Goal: Transaction & Acquisition: Purchase product/service

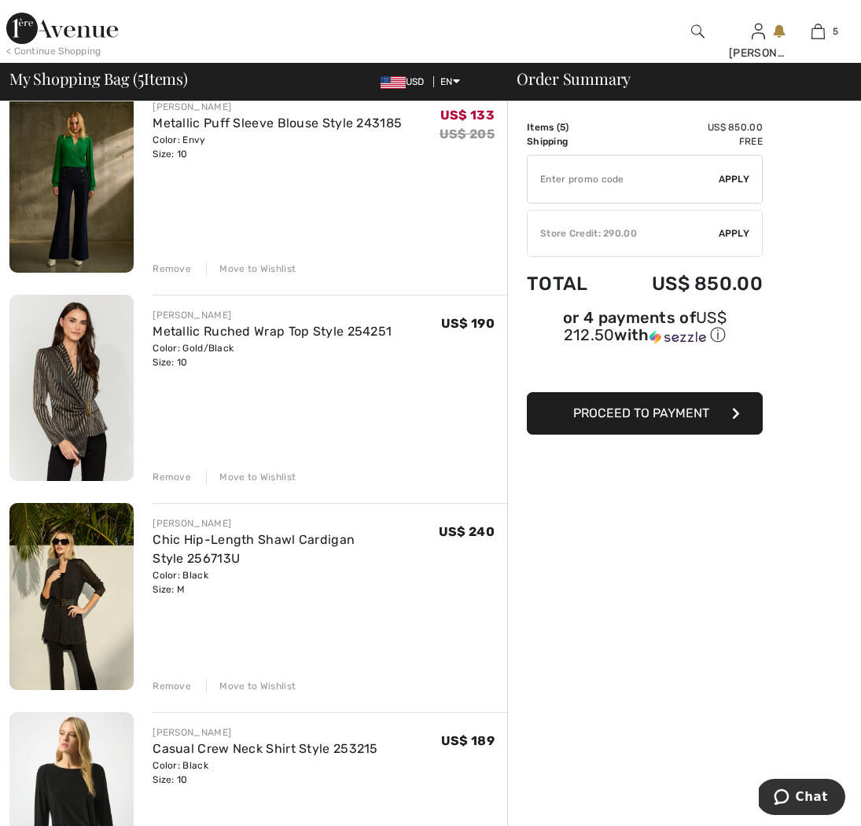
scroll to position [145, 0]
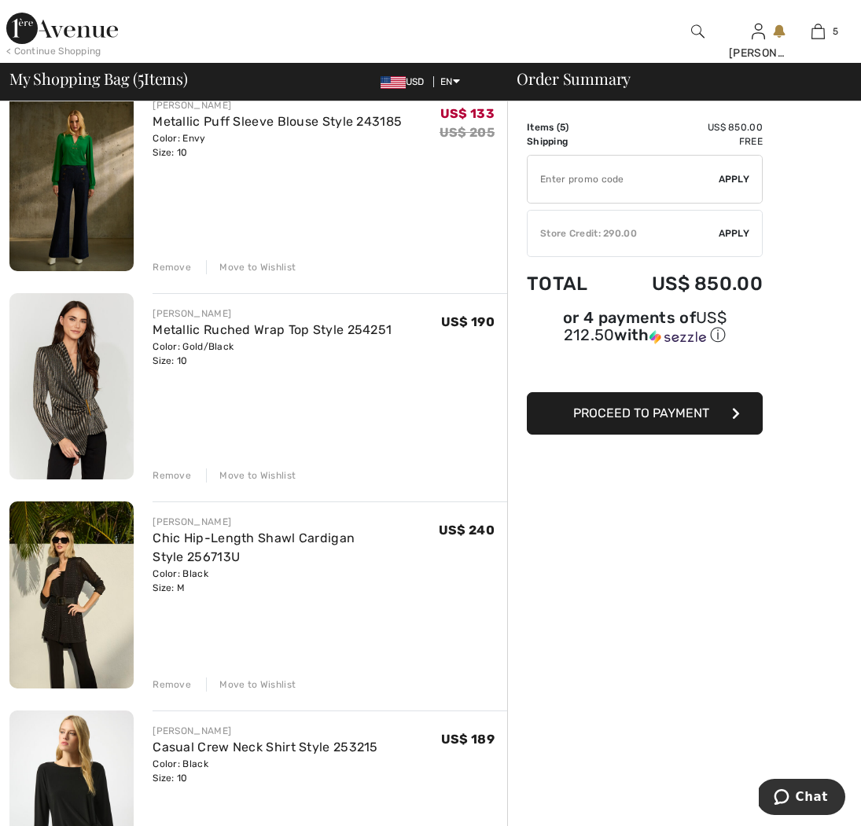
click at [47, 367] on img at bounding box center [71, 386] width 124 height 186
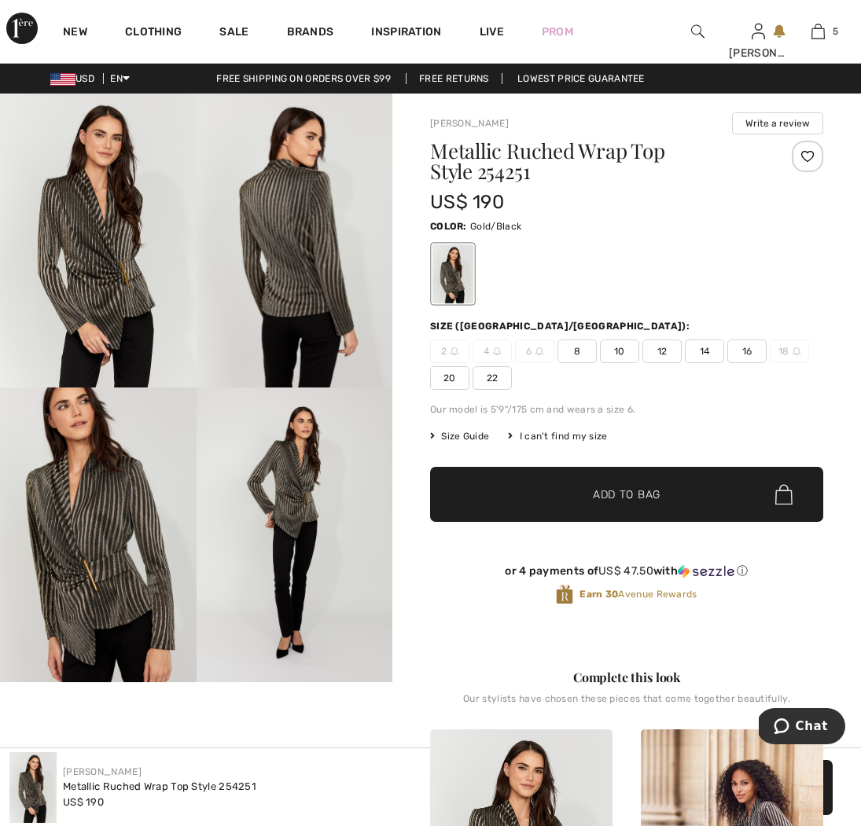
click at [304, 292] on img at bounding box center [295, 241] width 197 height 294
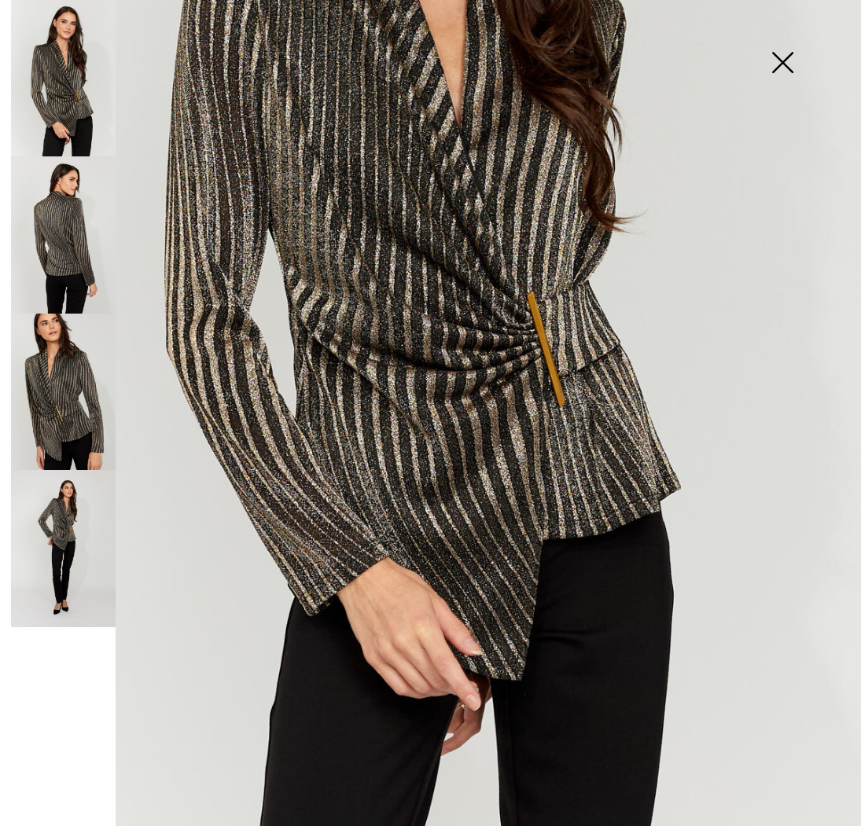
scroll to position [445, 0]
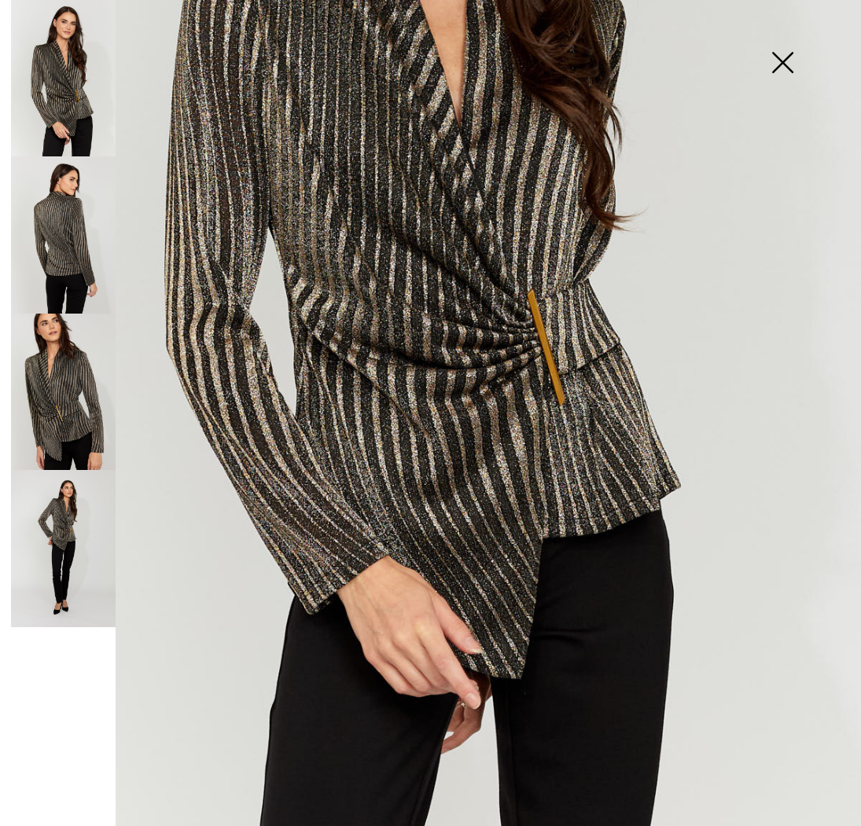
click at [61, 274] on img at bounding box center [63, 234] width 105 height 157
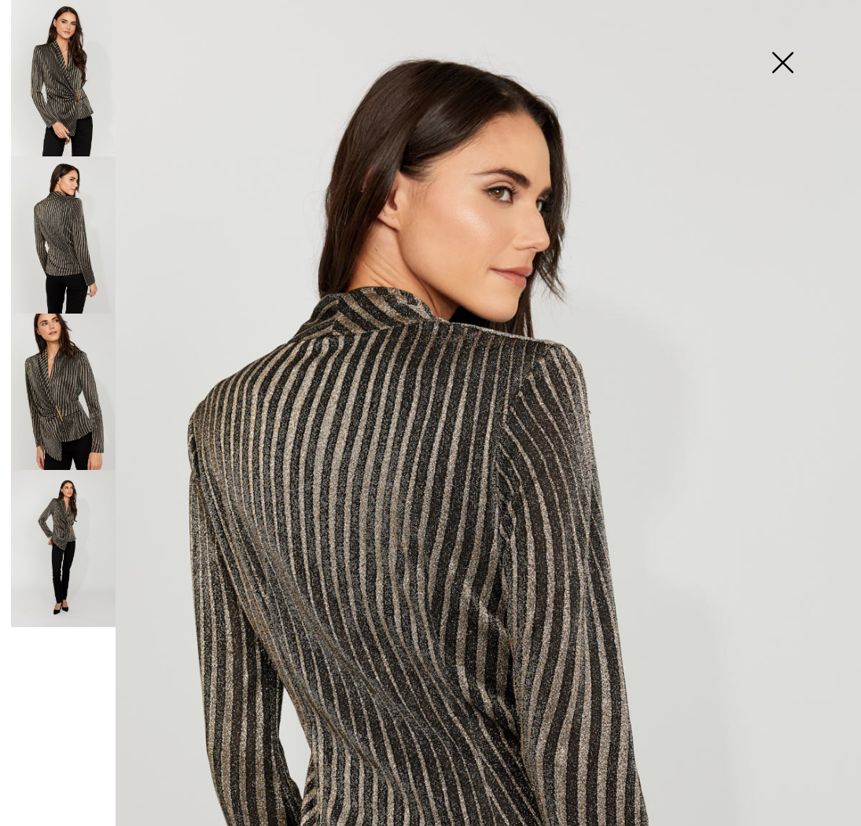
scroll to position [0, 0]
click at [800, 70] on img at bounding box center [782, 64] width 79 height 81
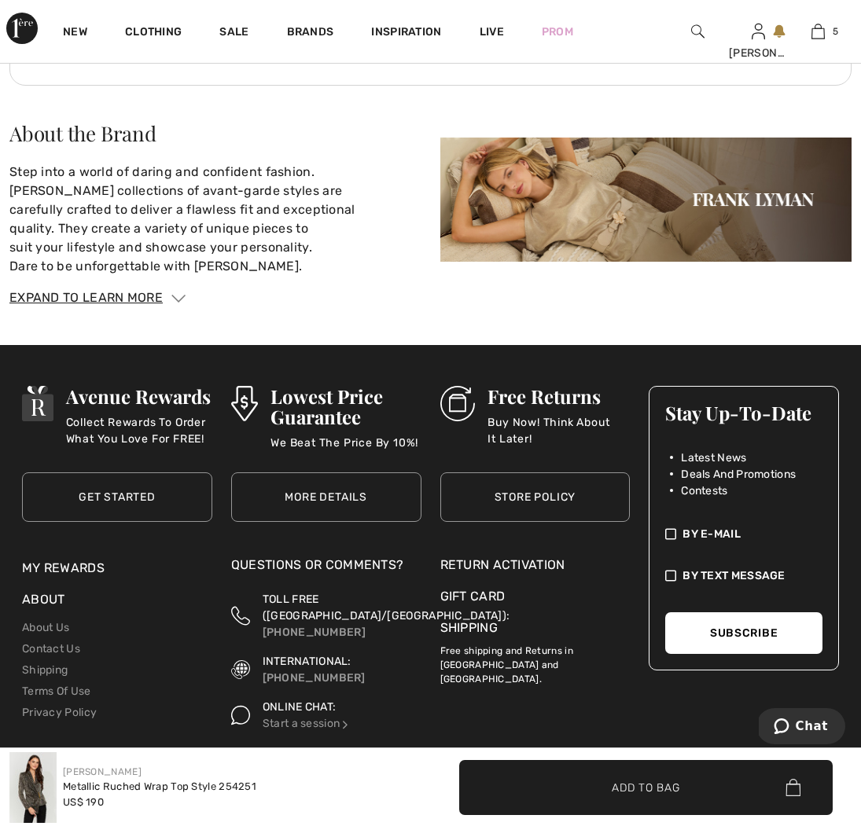
scroll to position [2716, 0]
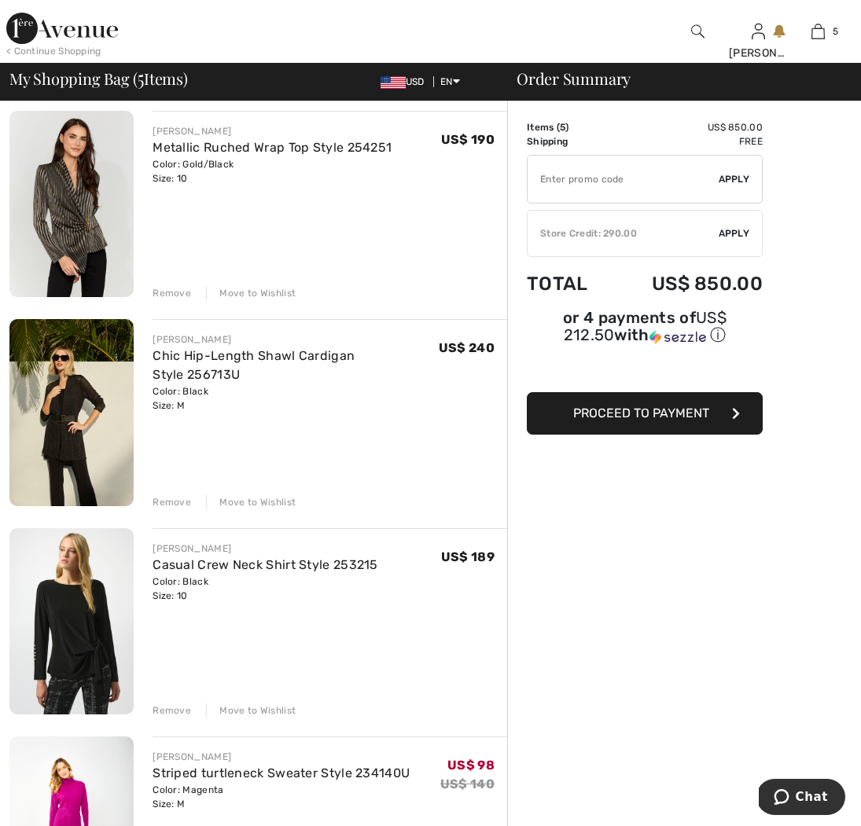
scroll to position [347, 0]
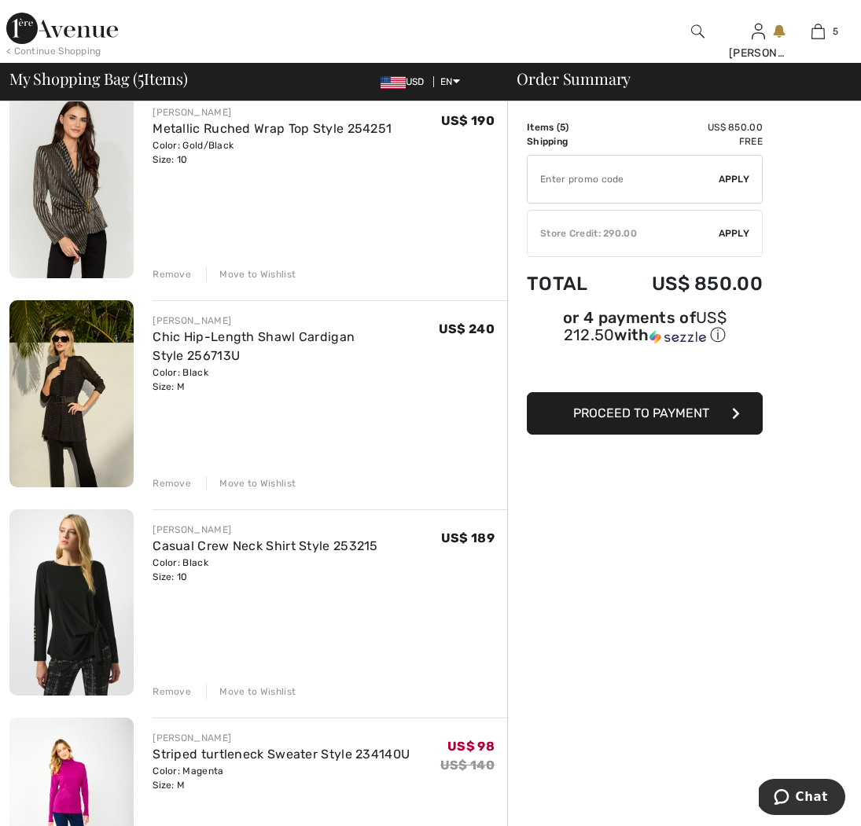
click at [88, 374] on img at bounding box center [71, 393] width 124 height 186
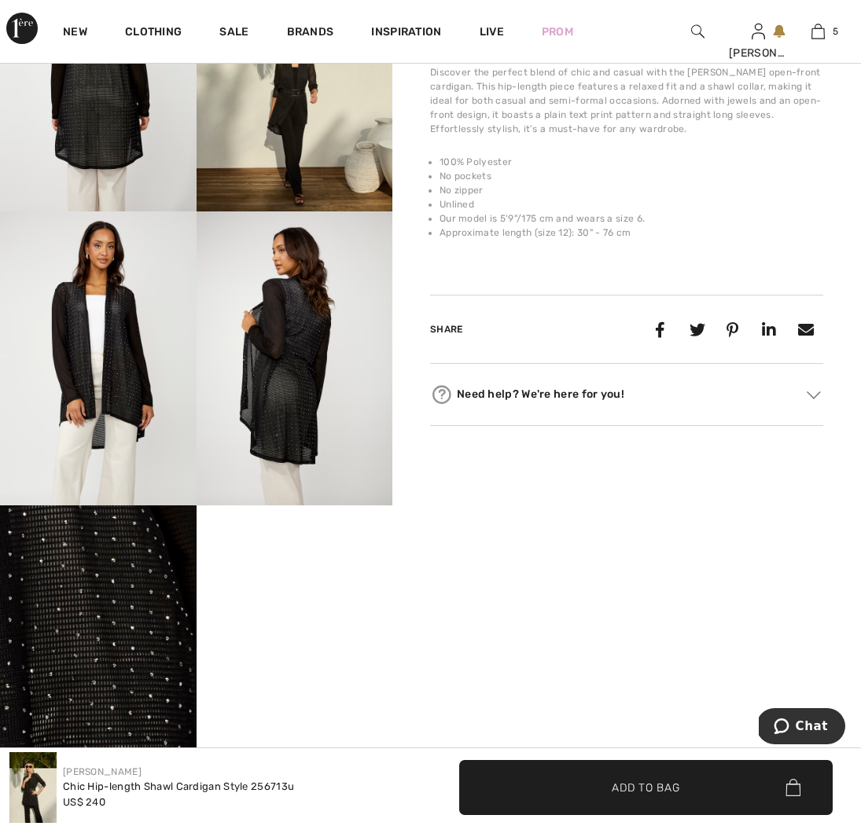
scroll to position [1054, 0]
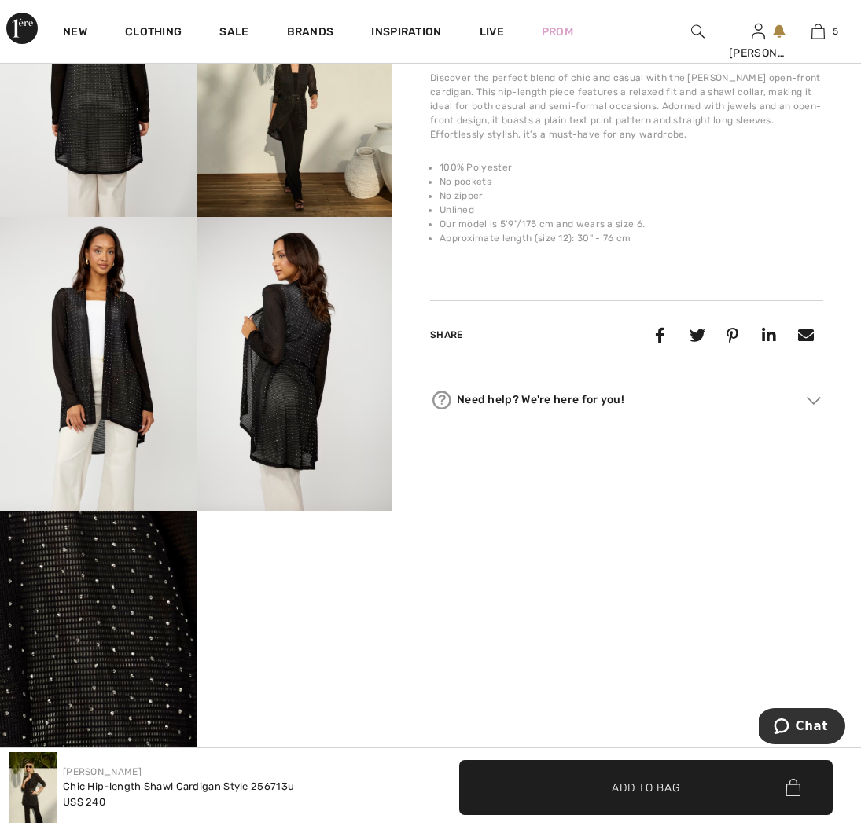
click at [120, 298] on img at bounding box center [98, 364] width 197 height 294
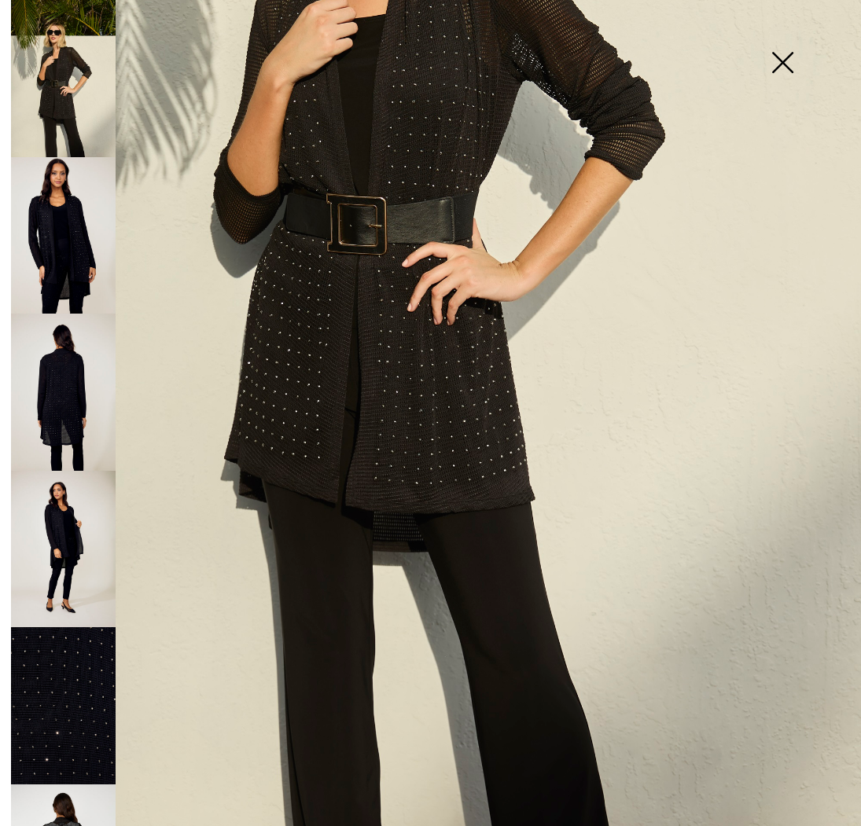
scroll to position [466, 0]
click at [775, 64] on img at bounding box center [782, 64] width 79 height 81
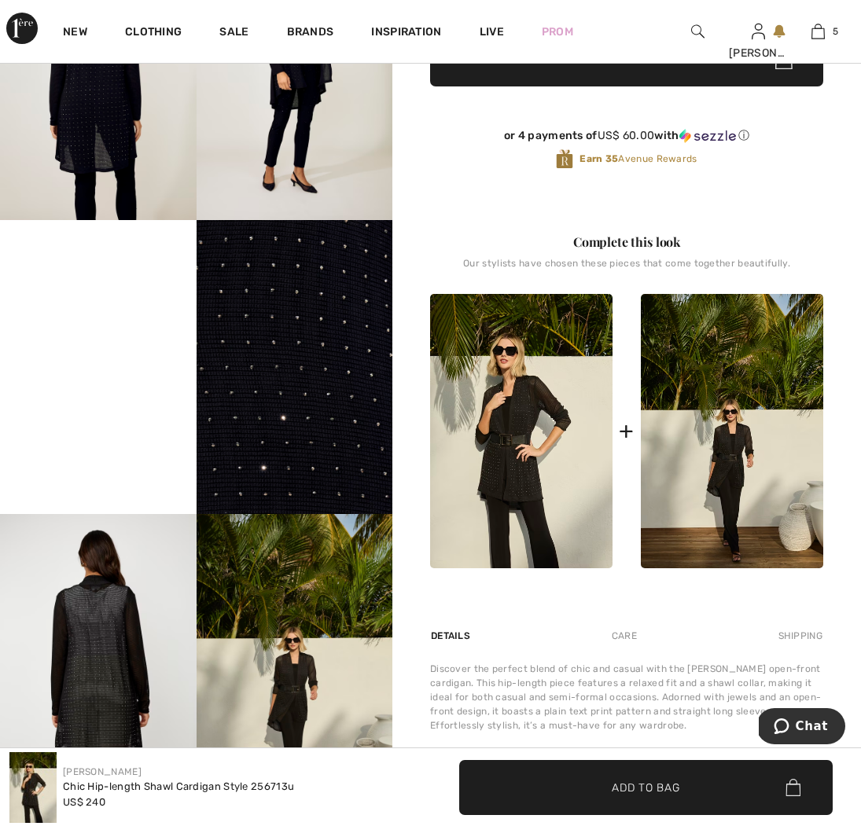
scroll to position [478, 0]
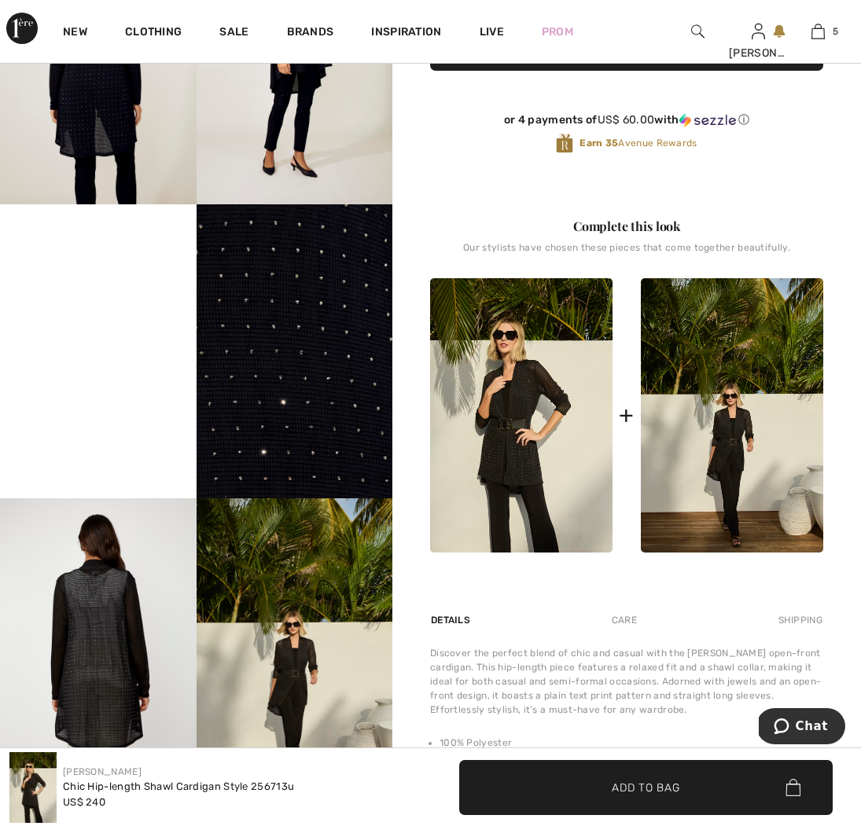
click at [118, 303] on video "Your browser does not support the video tag." at bounding box center [98, 253] width 197 height 98
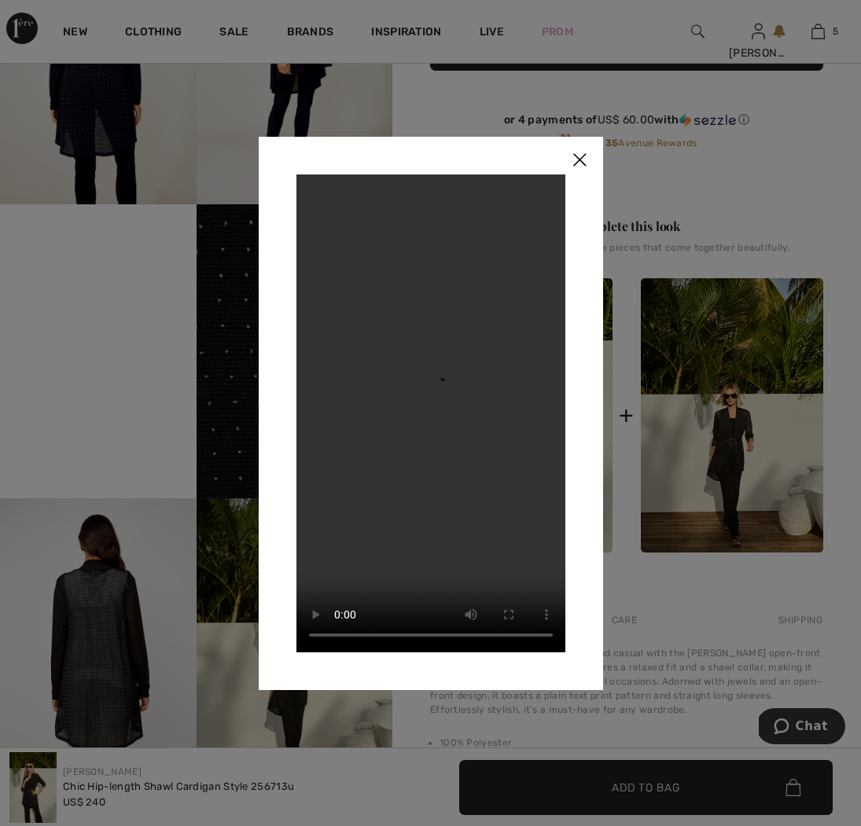
scroll to position [482, 0]
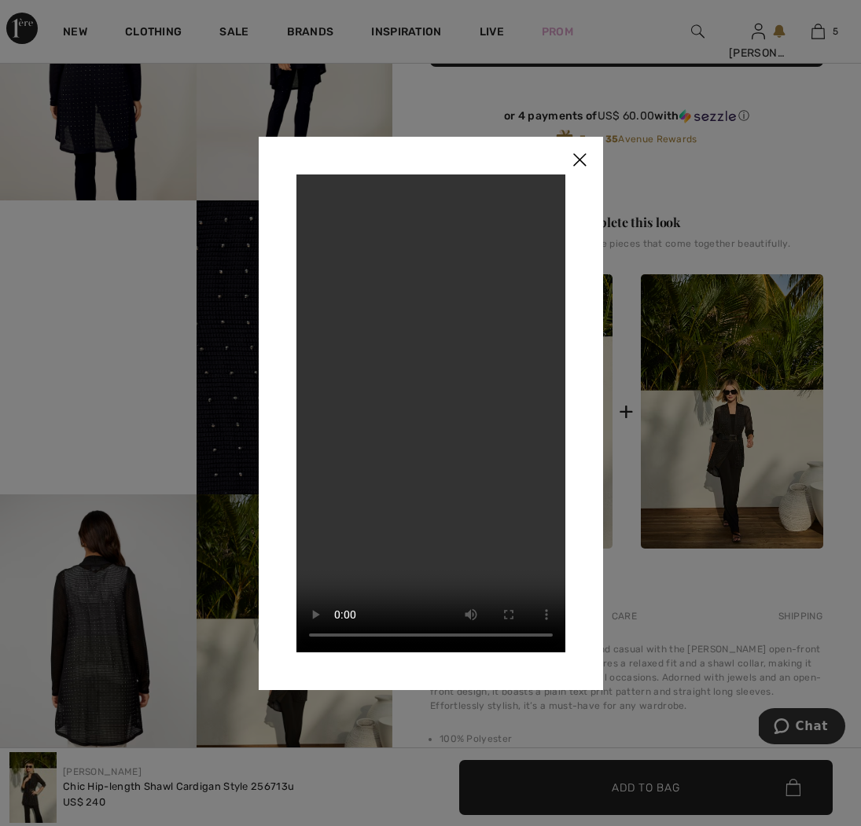
click at [581, 161] on img at bounding box center [579, 161] width 47 height 49
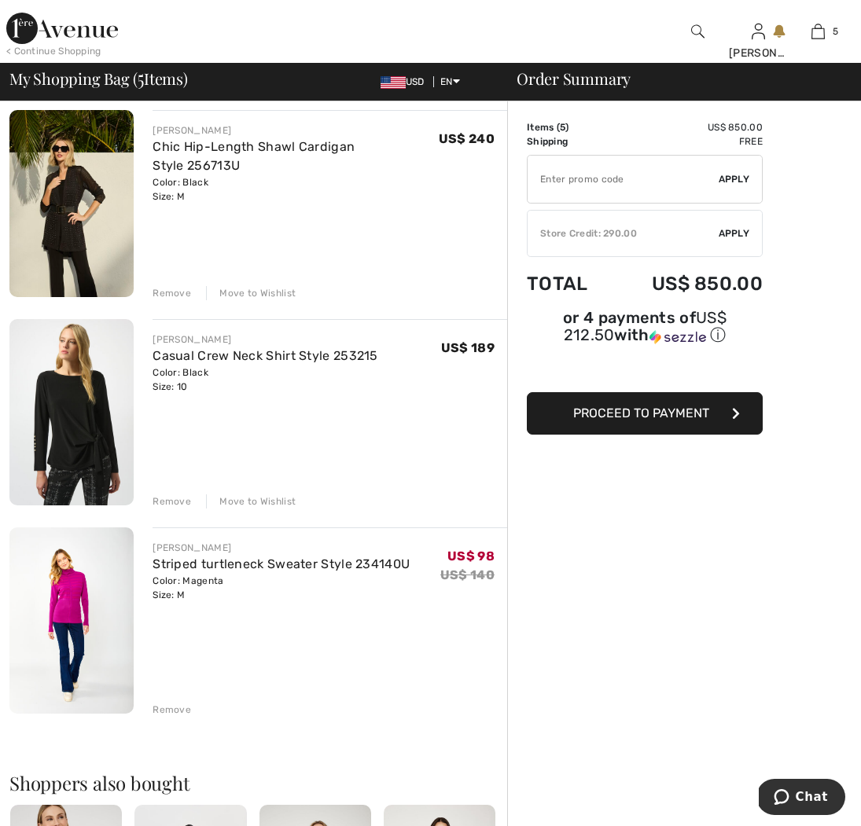
scroll to position [539, 0]
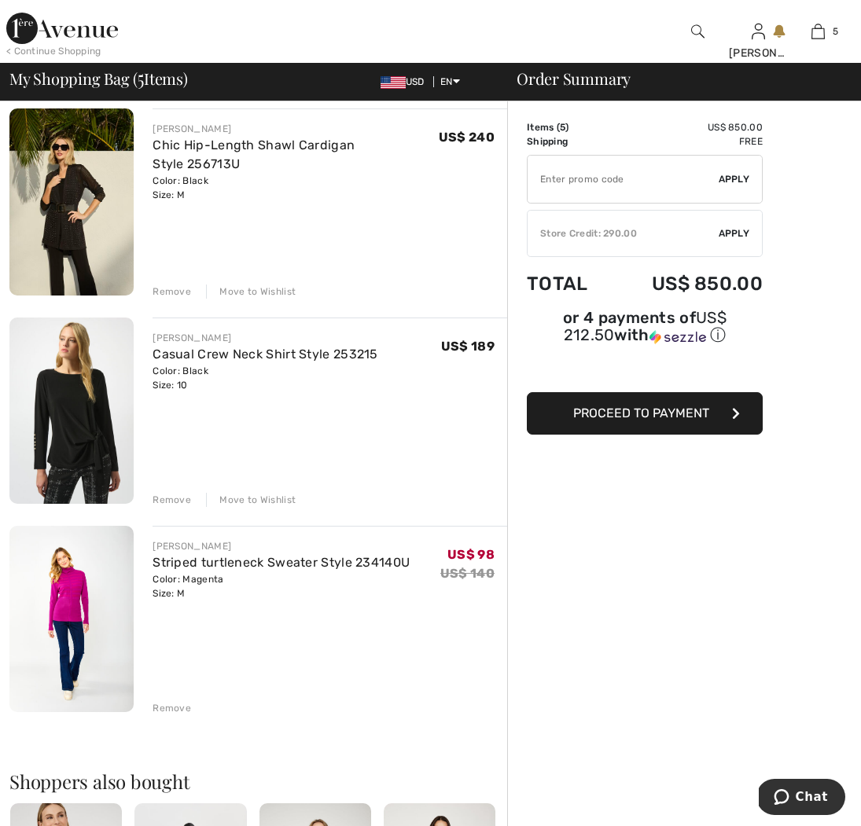
click at [95, 422] on img at bounding box center [71, 411] width 124 height 186
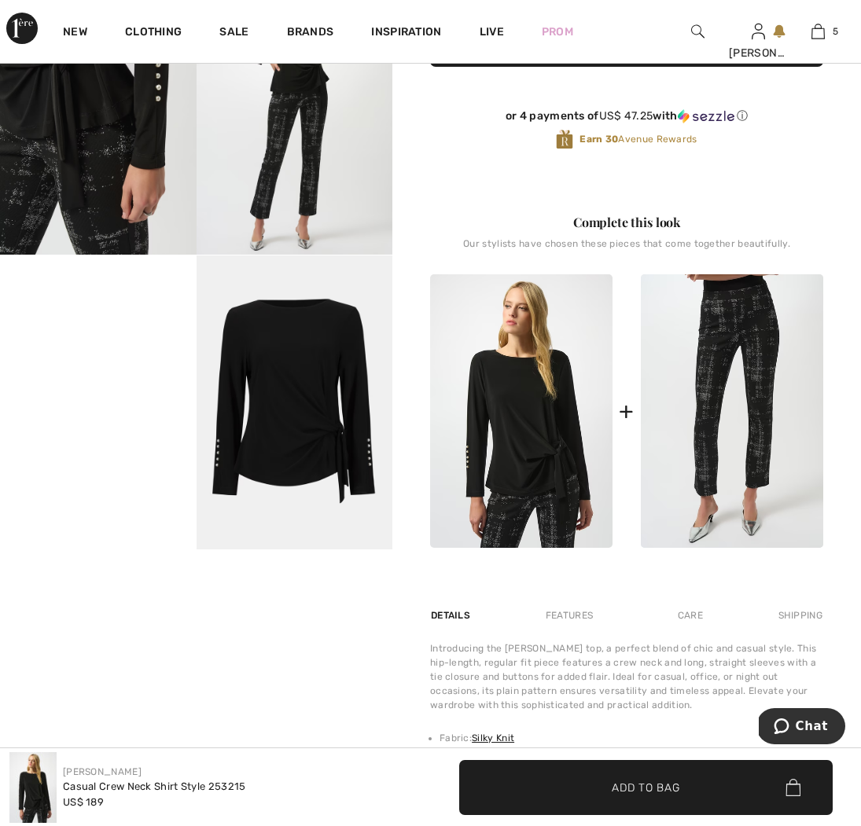
scroll to position [469, 0]
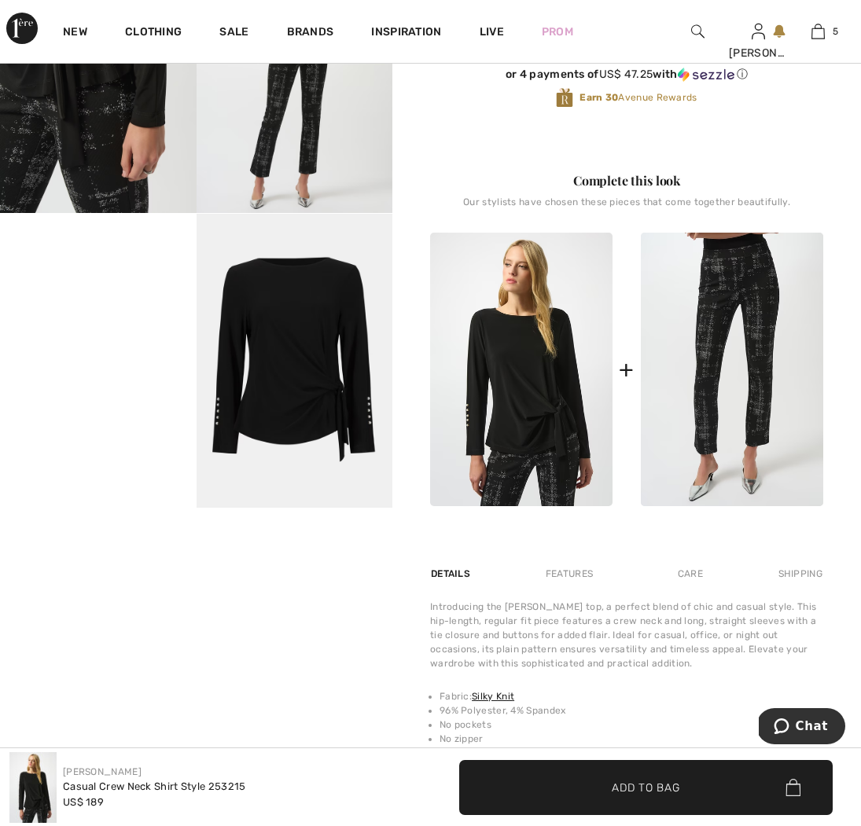
click at [94, 312] on video "Your browser does not support the video tag." at bounding box center [98, 263] width 197 height 98
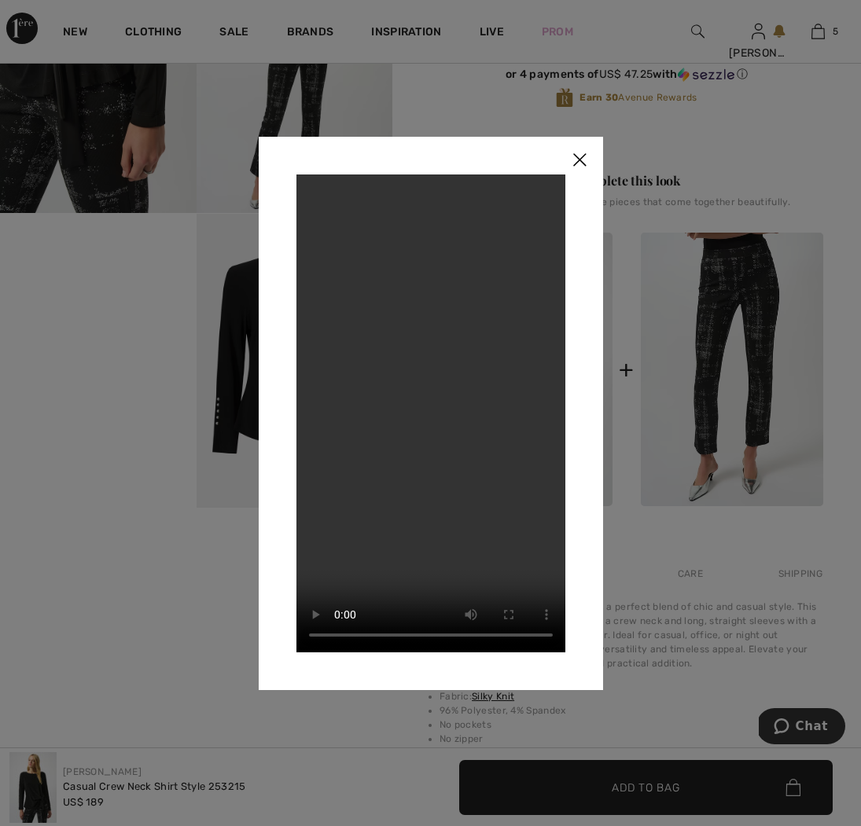
click at [579, 165] on img at bounding box center [579, 161] width 47 height 49
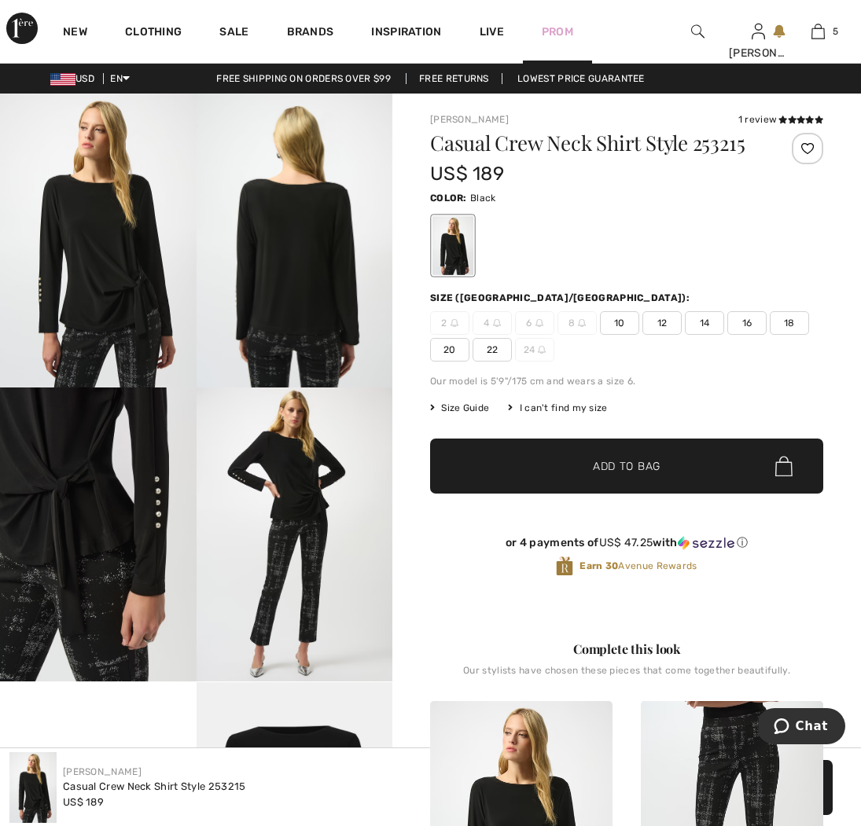
scroll to position [0, 0]
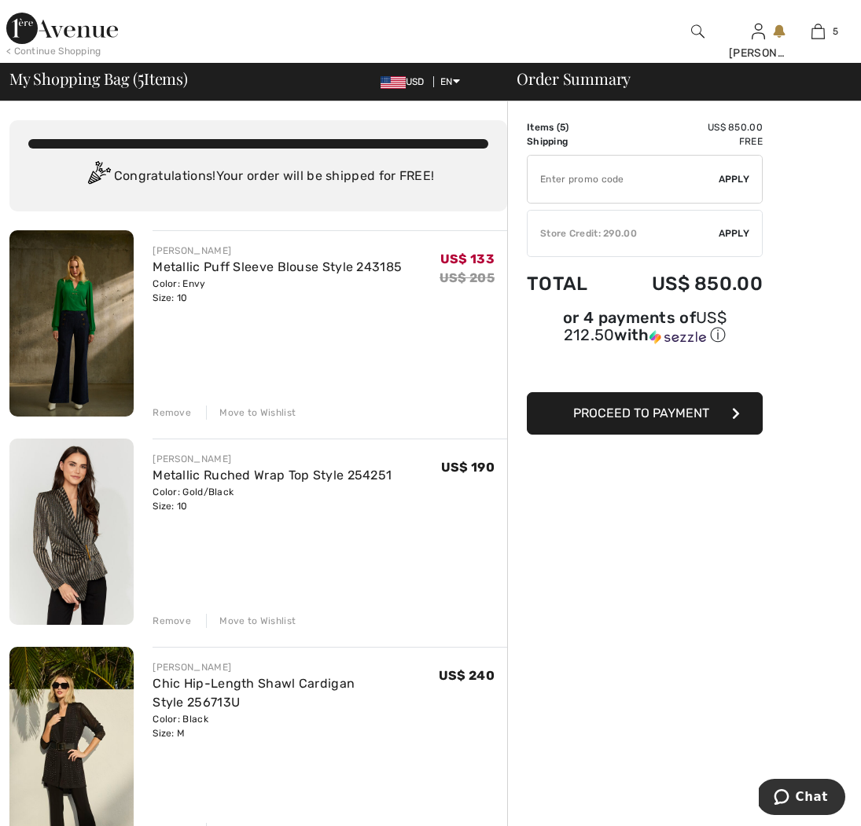
click at [241, 411] on div "Move to Wishlist" at bounding box center [251, 413] width 90 height 14
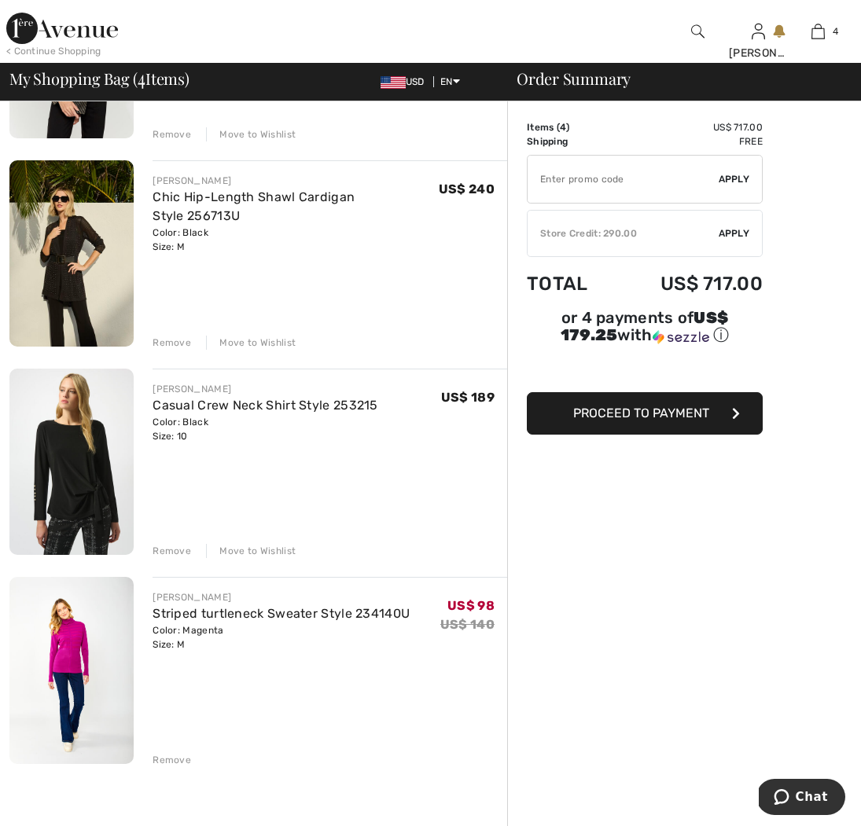
scroll to position [281, 0]
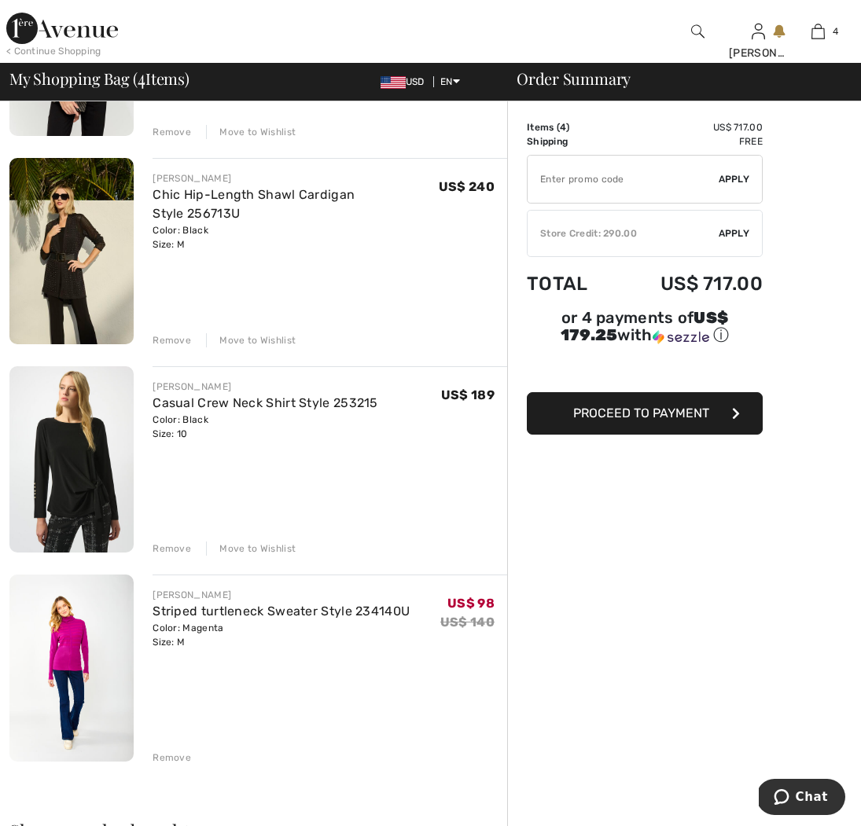
click at [211, 650] on div "FRANK LYMAN Striped turtleneck Sweater Style 234140U Color: Magenta Size: M Fin…" at bounding box center [330, 670] width 355 height 190
click at [90, 653] on img at bounding box center [71, 668] width 124 height 187
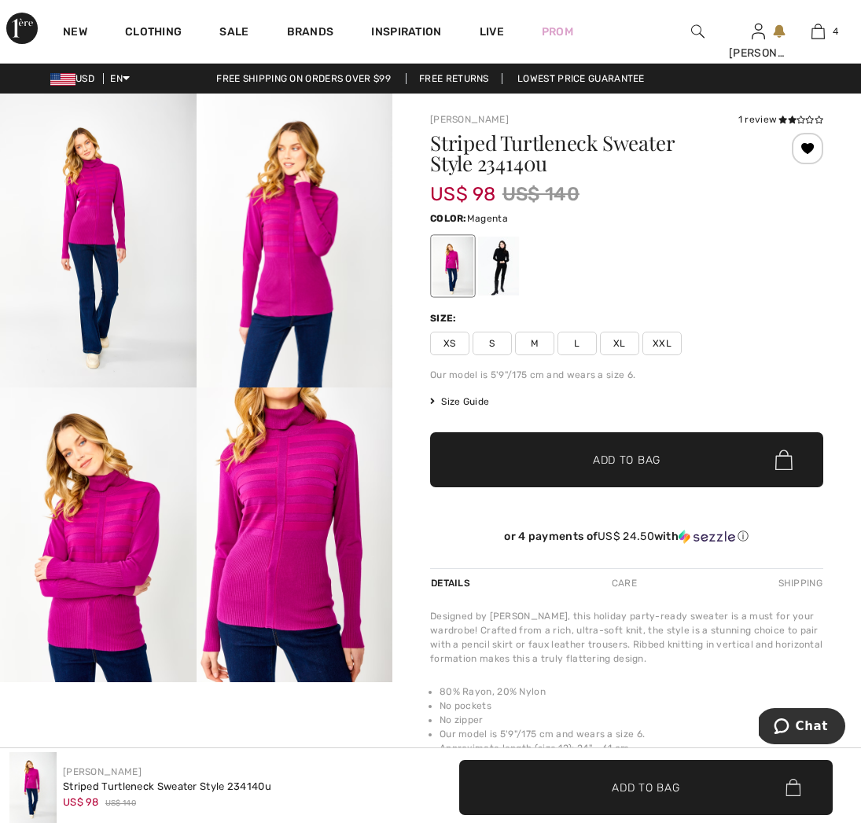
click at [300, 285] on img at bounding box center [295, 241] width 197 height 294
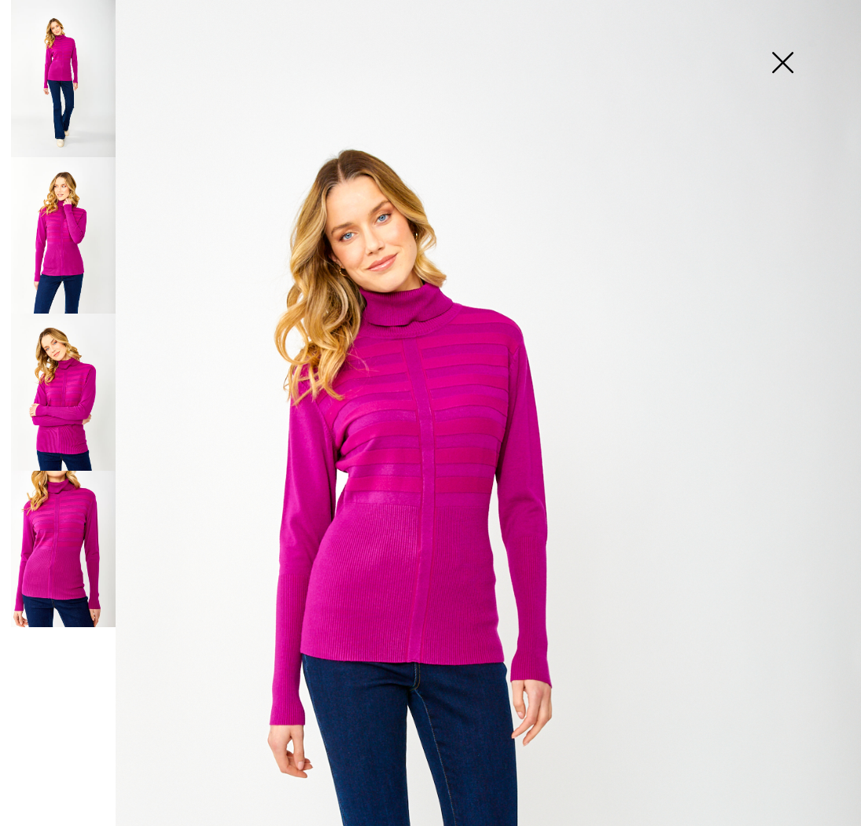
click at [421, 396] on img at bounding box center [430, 646] width 861 height 1292
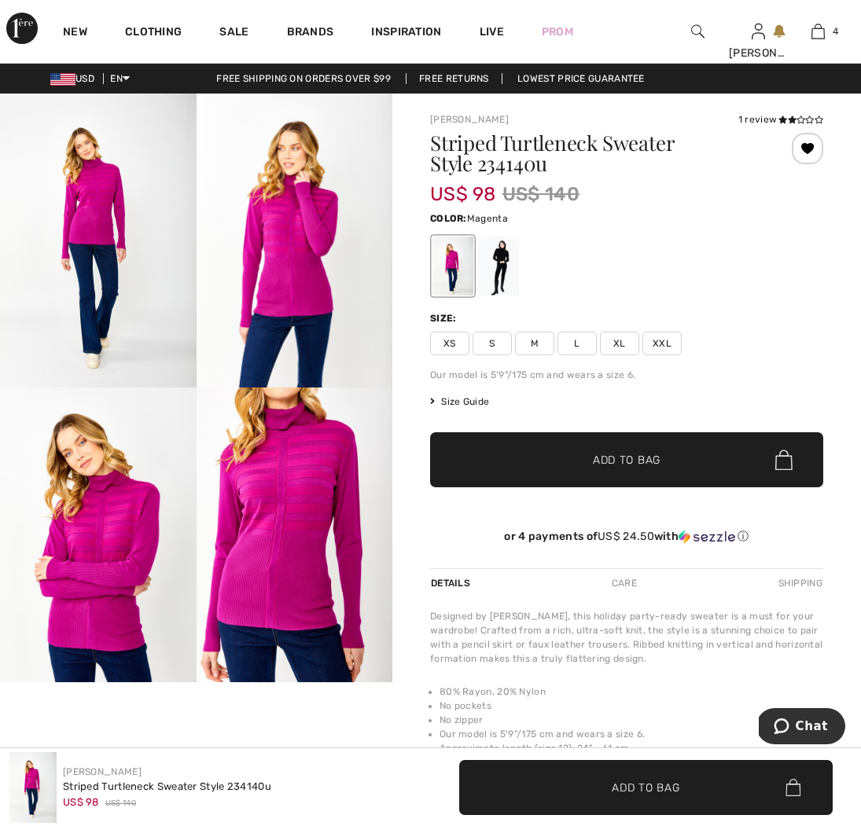
click at [266, 461] on img at bounding box center [295, 535] width 197 height 294
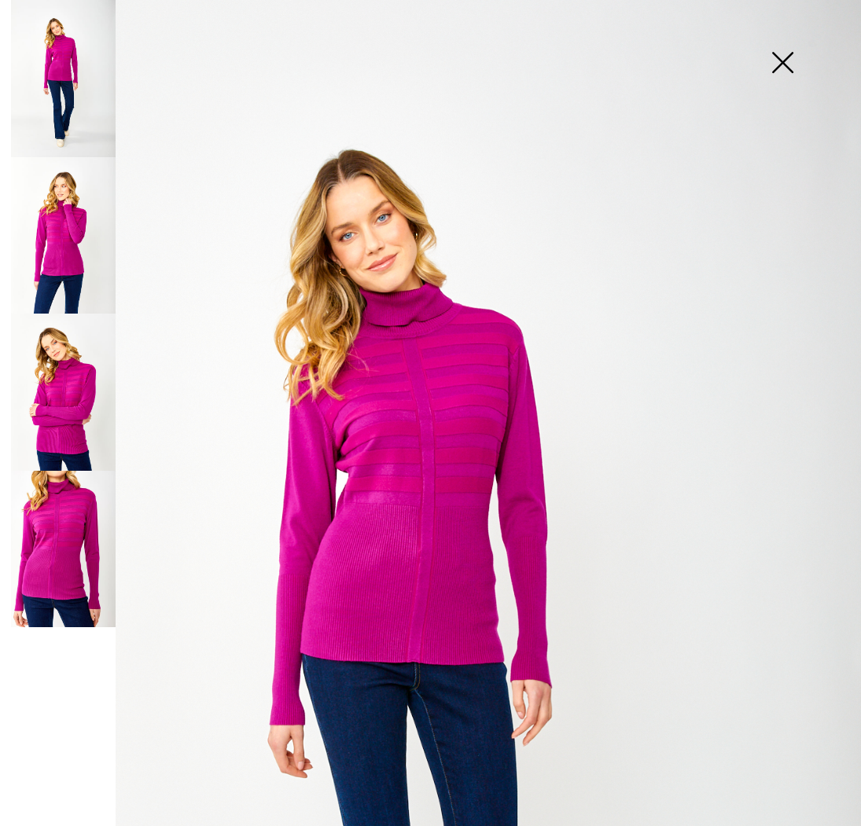
click at [475, 510] on img at bounding box center [430, 646] width 861 height 1292
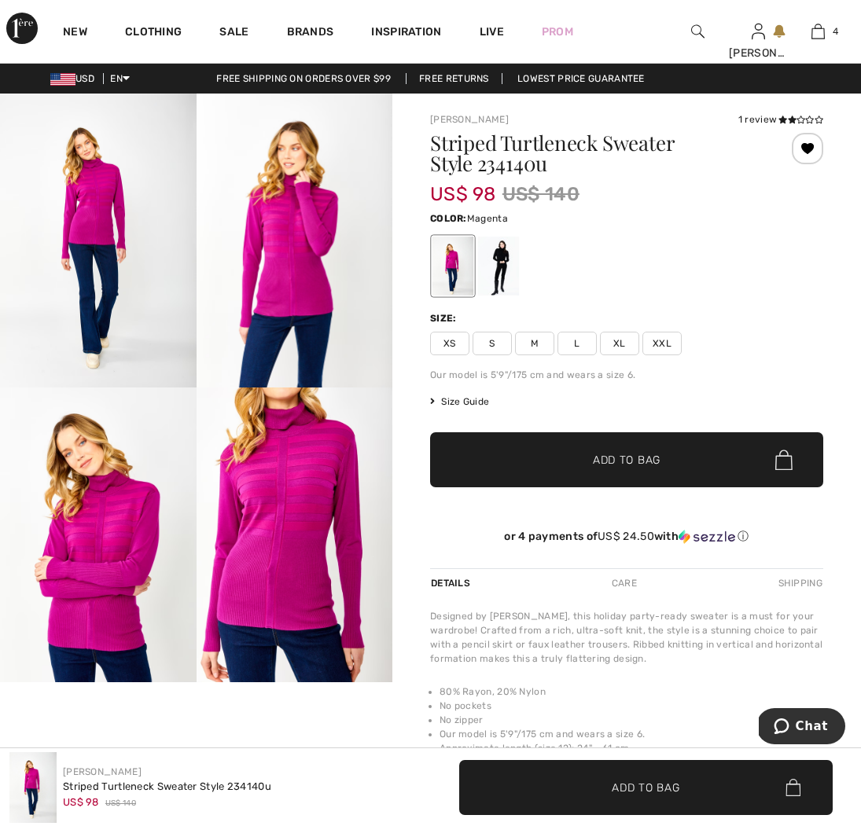
click at [311, 495] on img at bounding box center [295, 535] width 197 height 294
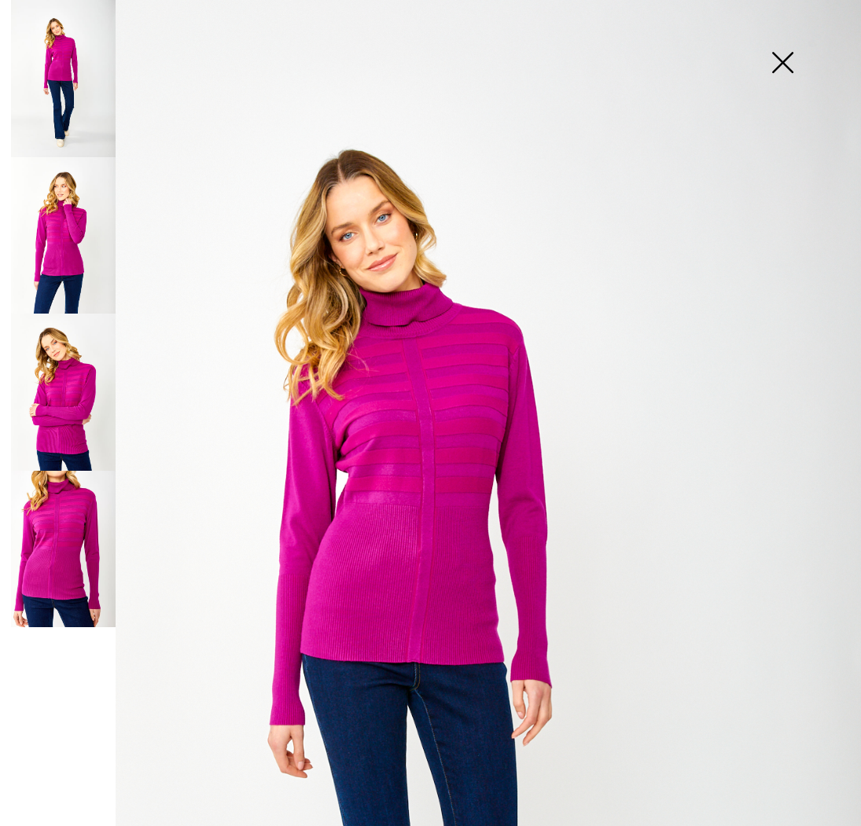
click at [385, 426] on img at bounding box center [430, 646] width 861 height 1292
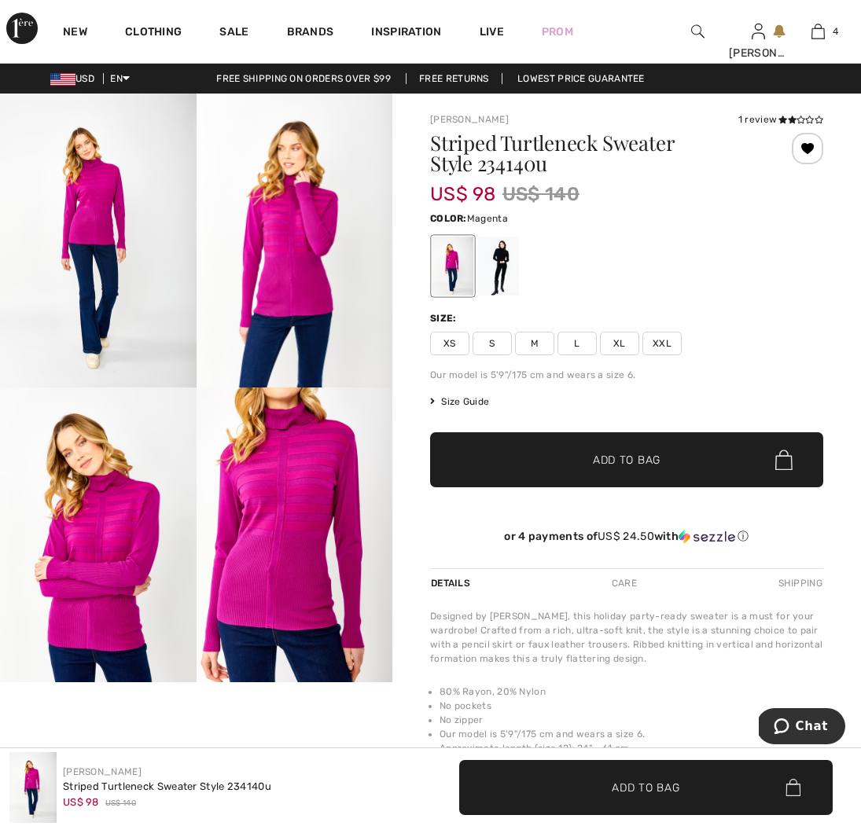
click at [276, 256] on img at bounding box center [295, 241] width 197 height 294
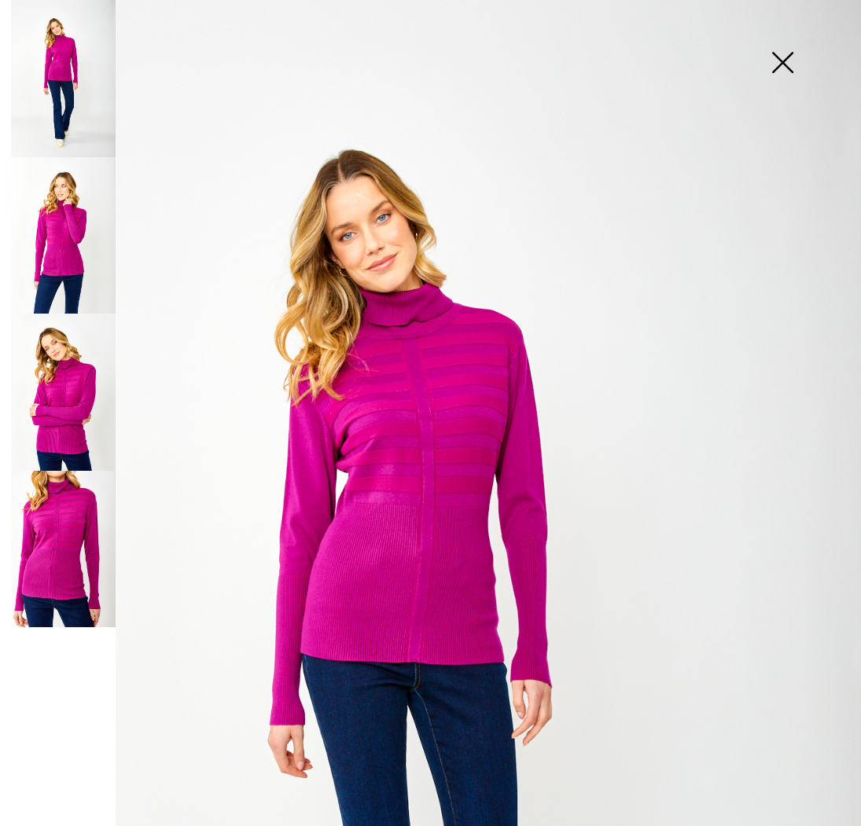
click at [50, 398] on img at bounding box center [63, 392] width 105 height 157
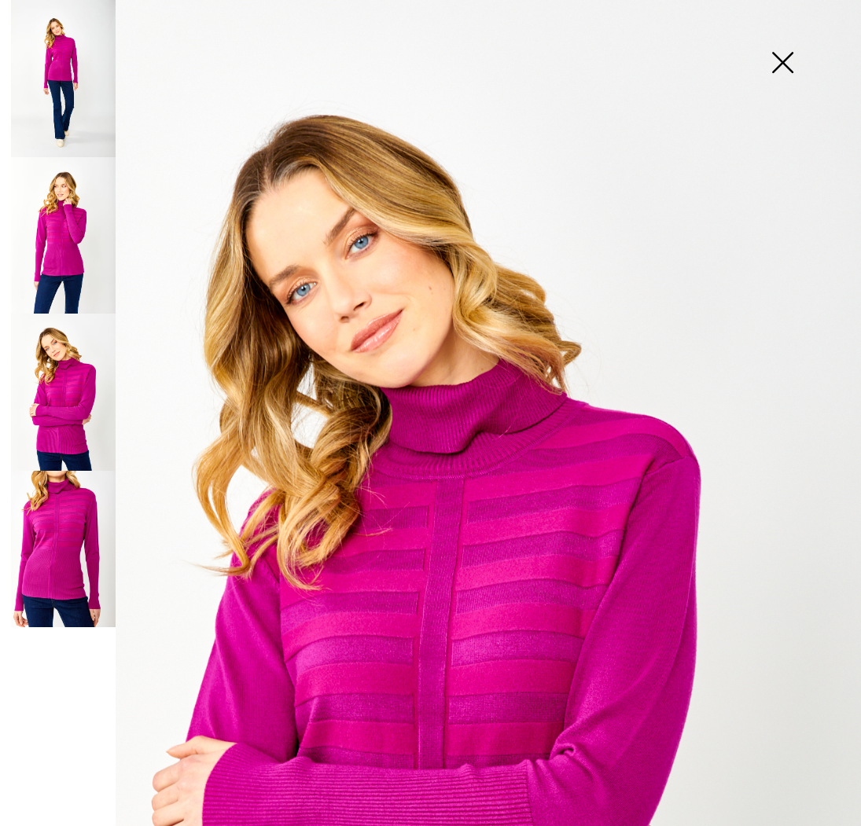
click at [780, 68] on img at bounding box center [782, 64] width 79 height 81
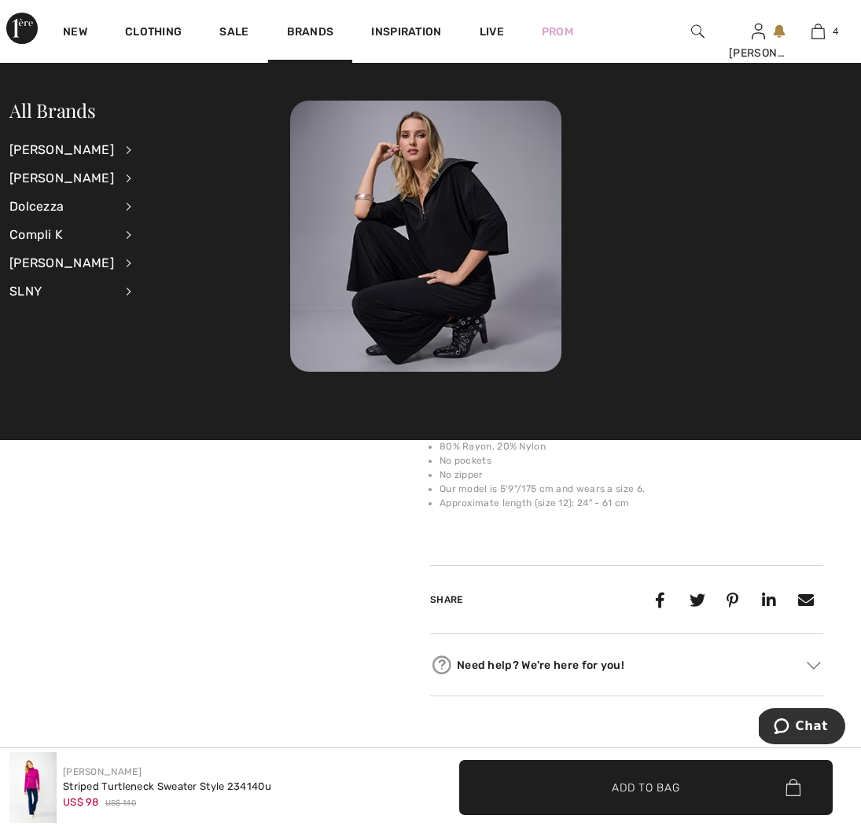
scroll to position [263, 0]
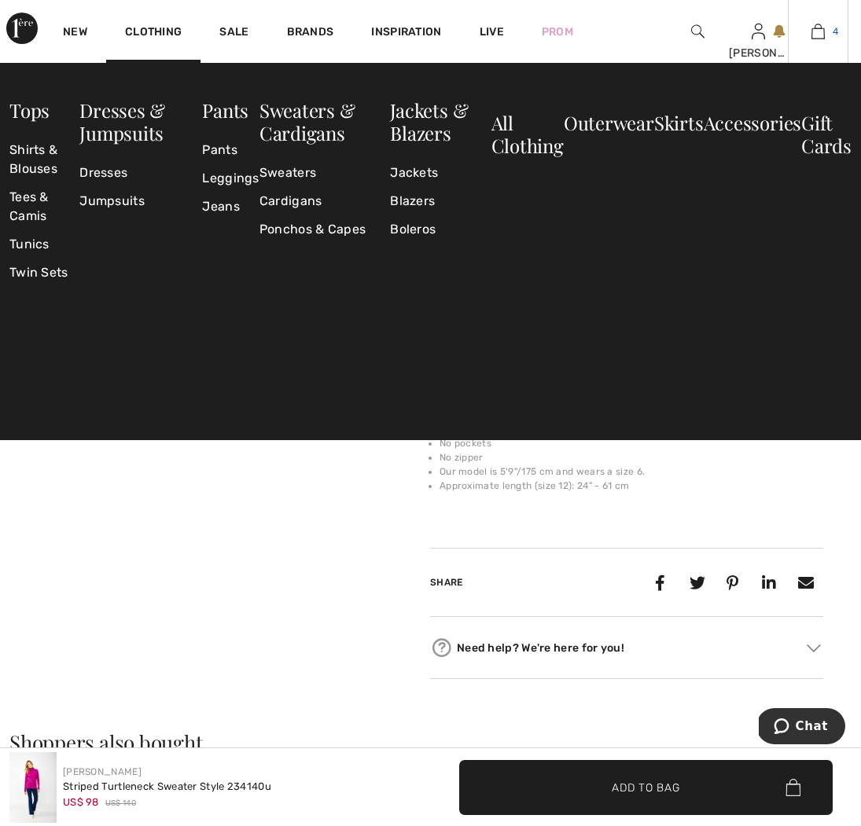
click at [812, 39] on img at bounding box center [818, 31] width 13 height 19
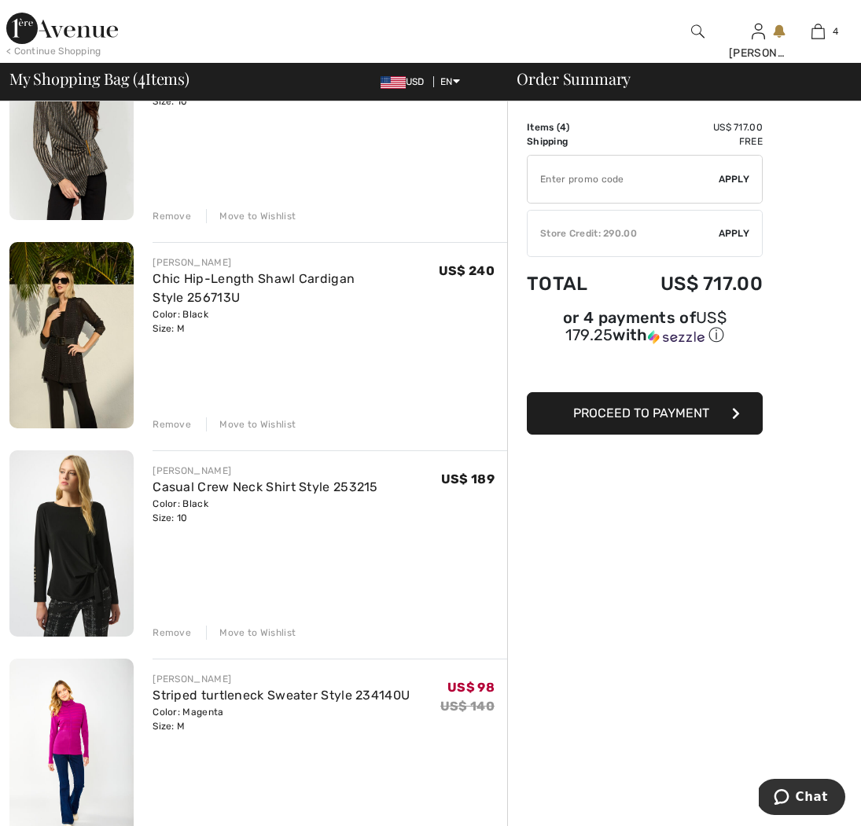
scroll to position [193, 0]
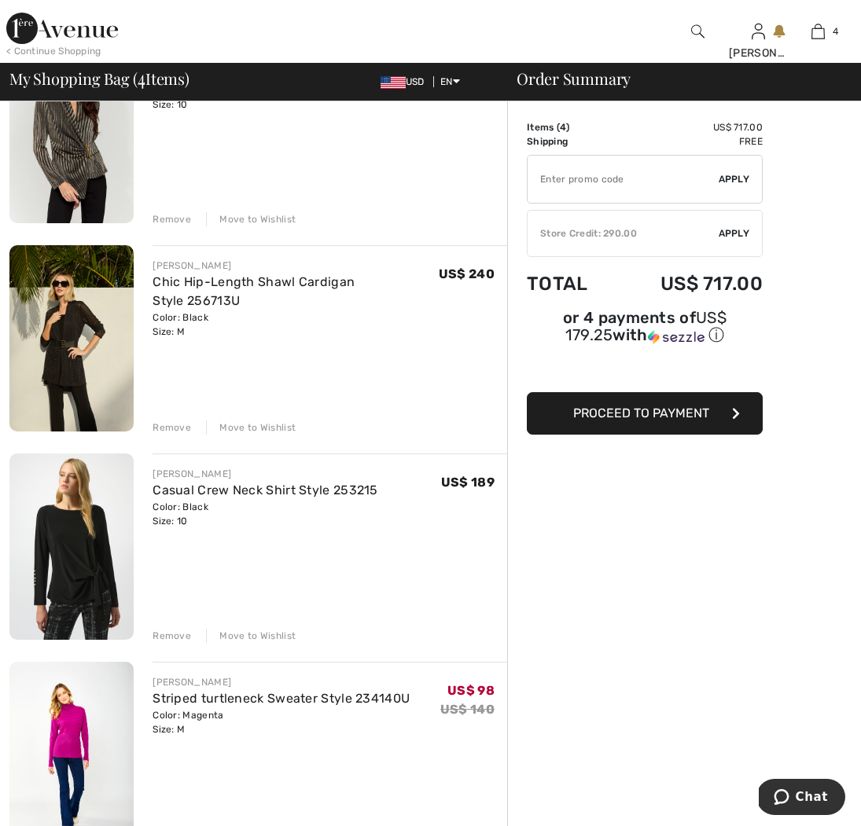
click at [240, 426] on div "Move to Wishlist" at bounding box center [251, 428] width 90 height 14
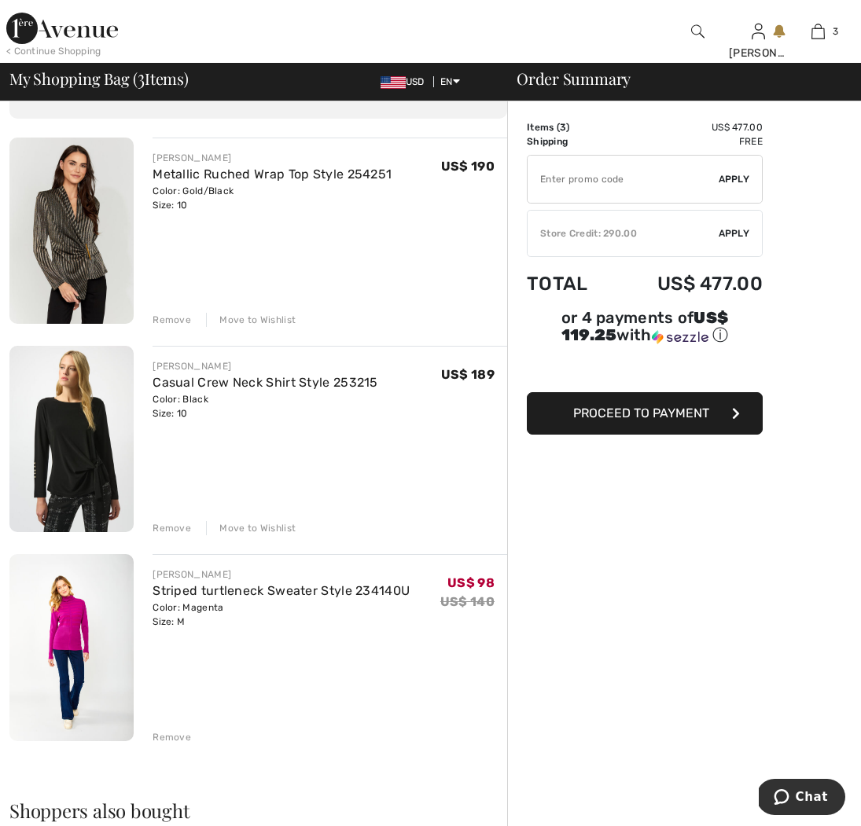
scroll to position [98, 0]
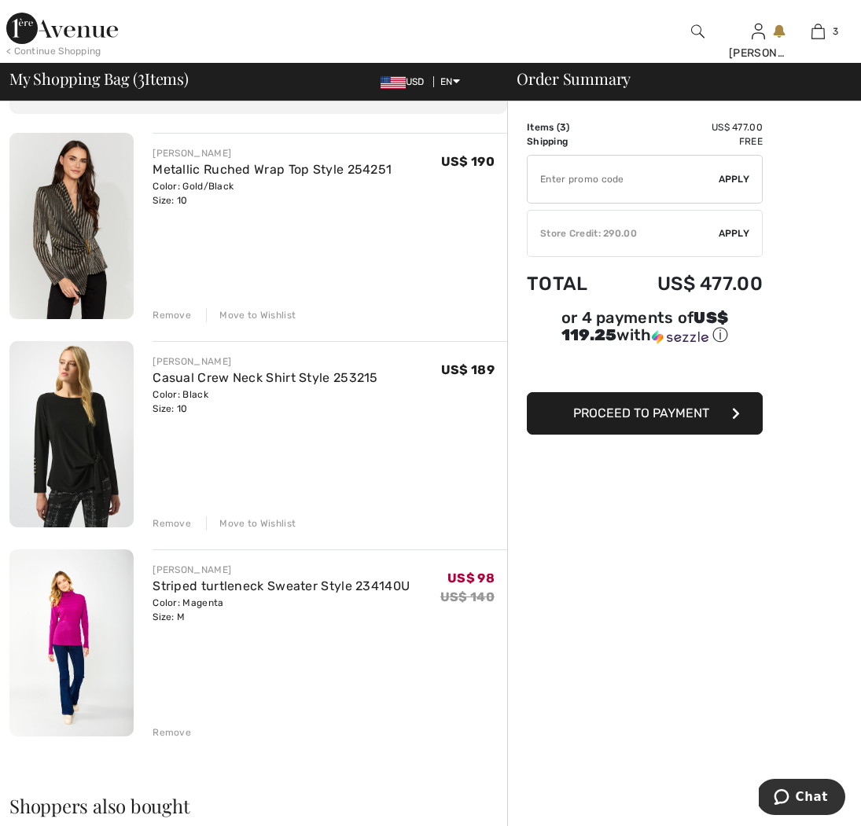
click at [620, 408] on span "Proceed to Payment" at bounding box center [641, 413] width 136 height 15
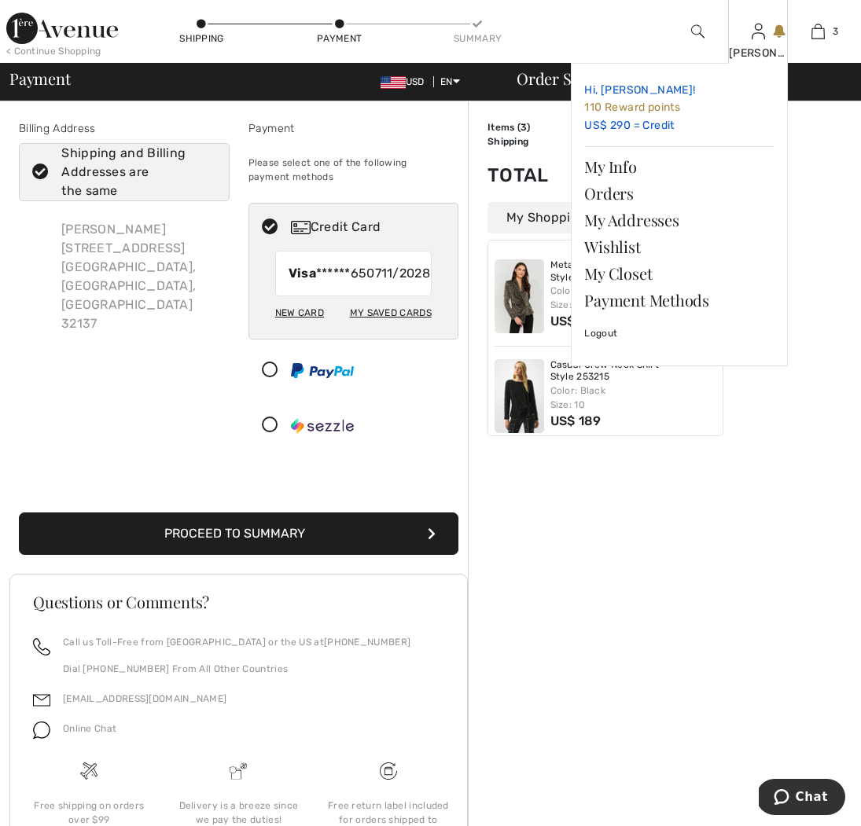
click at [608, 126] on link "Hi, [PERSON_NAME]! 110 Reward points US$ 290 = Credit" at bounding box center [679, 108] width 190 height 64
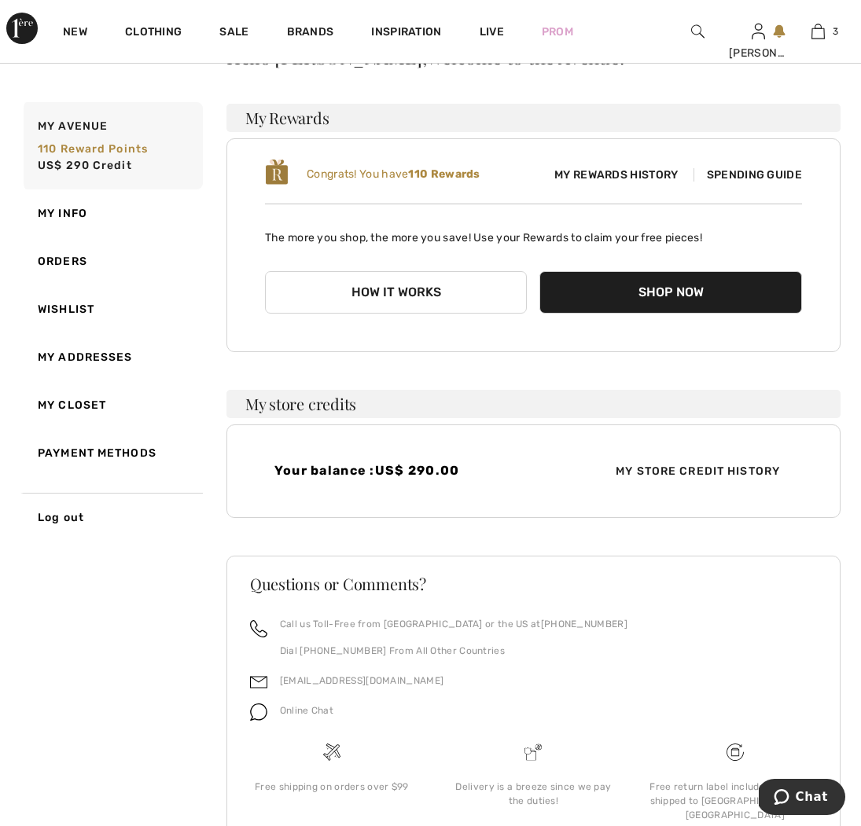
scroll to position [186, 0]
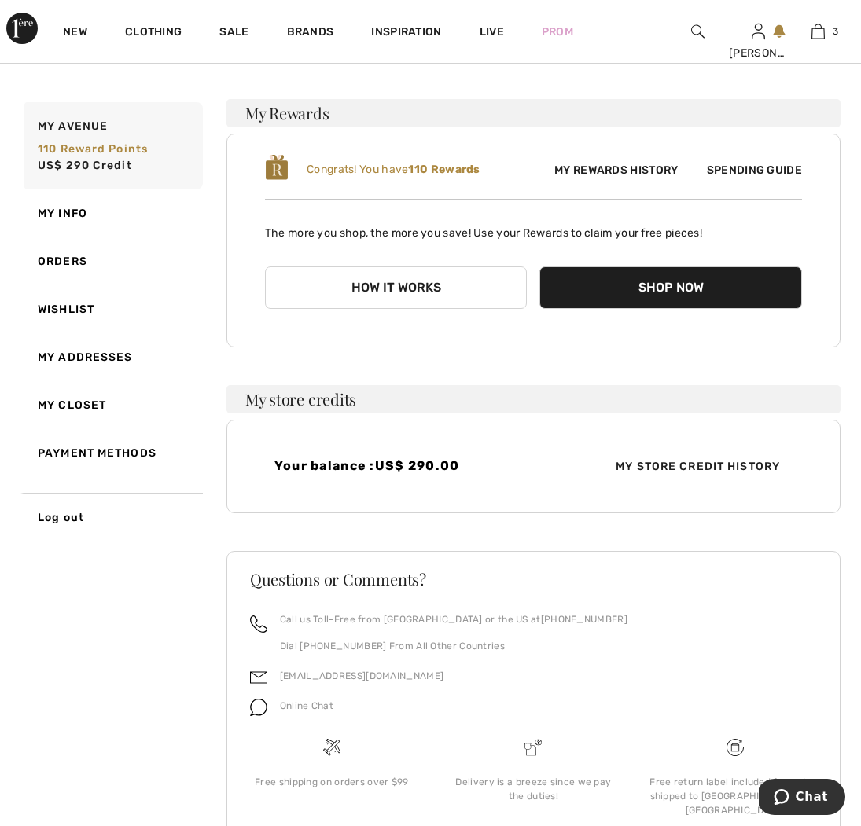
click at [347, 471] on h4 "Your balance : US$ 290.00" at bounding box center [399, 465] width 250 height 15
click at [678, 468] on span "My Store Credit History" at bounding box center [698, 466] width 190 height 17
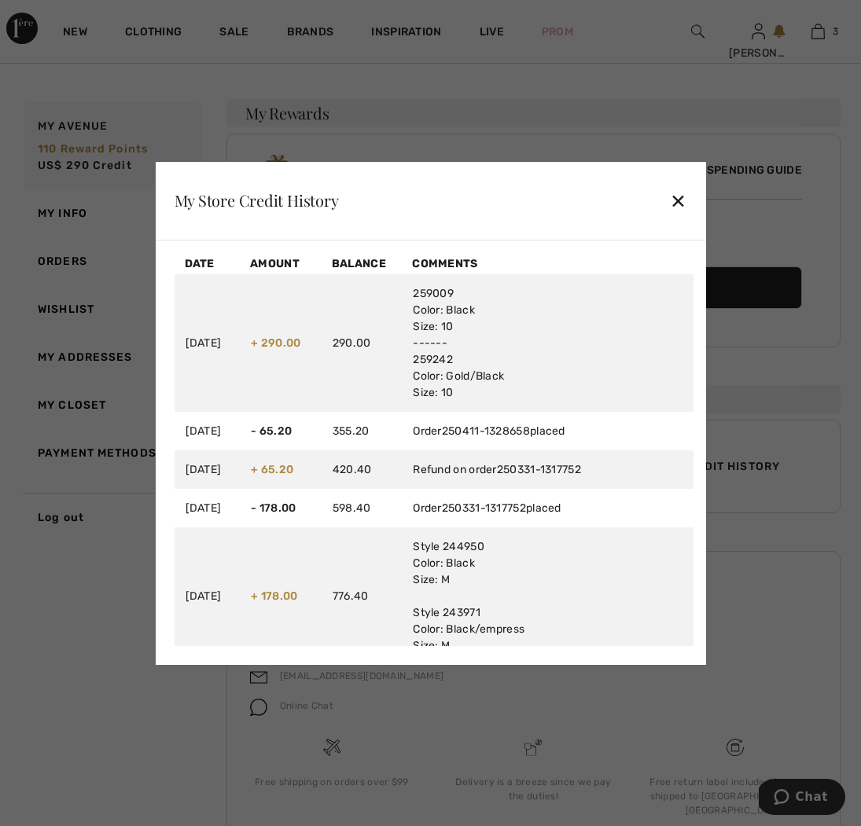
click at [679, 199] on div "✕" at bounding box center [678, 200] width 17 height 33
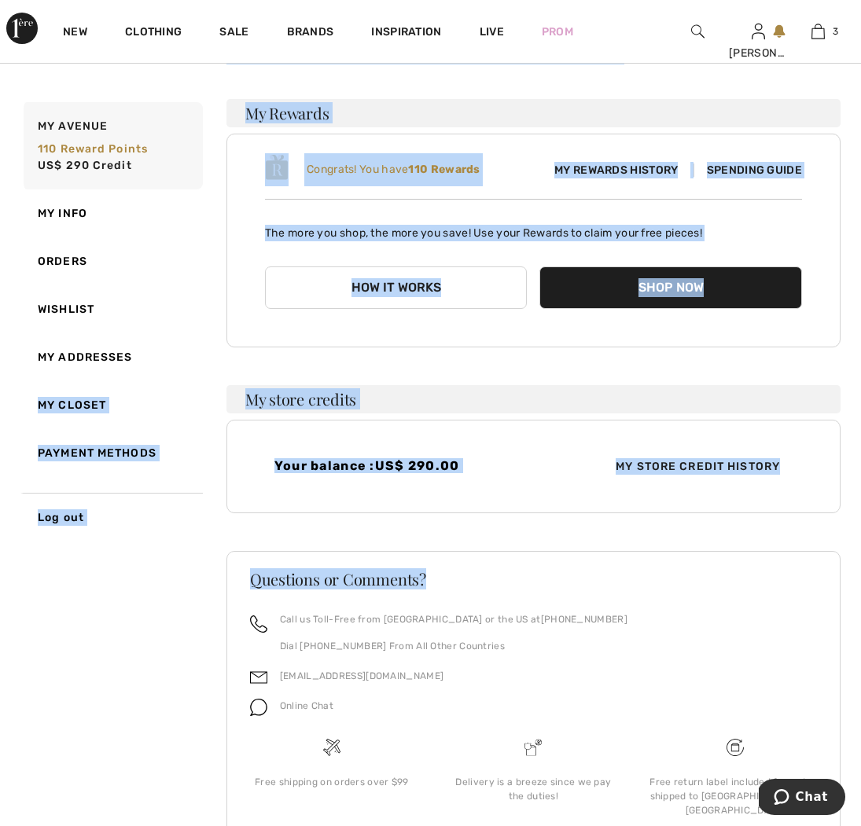
click at [89, 592] on div "My Avenue 110 Reward points US$ 290 Credit My Info Orders Wishlist My Addresses…" at bounding box center [430, 421] width 823 height 951
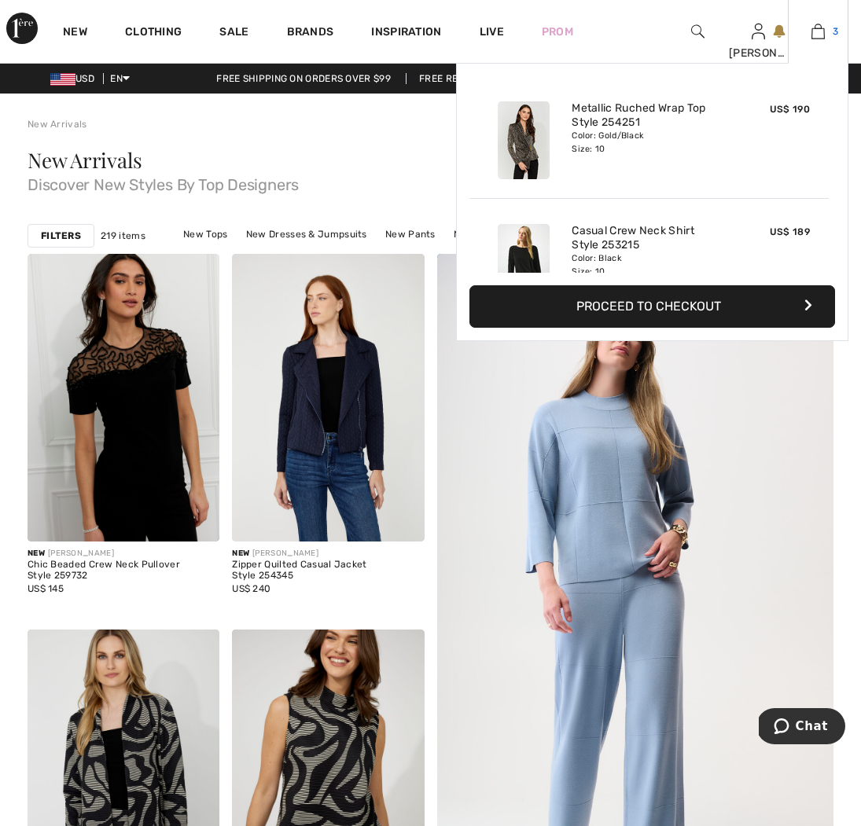
click at [819, 33] on img at bounding box center [818, 31] width 13 height 19
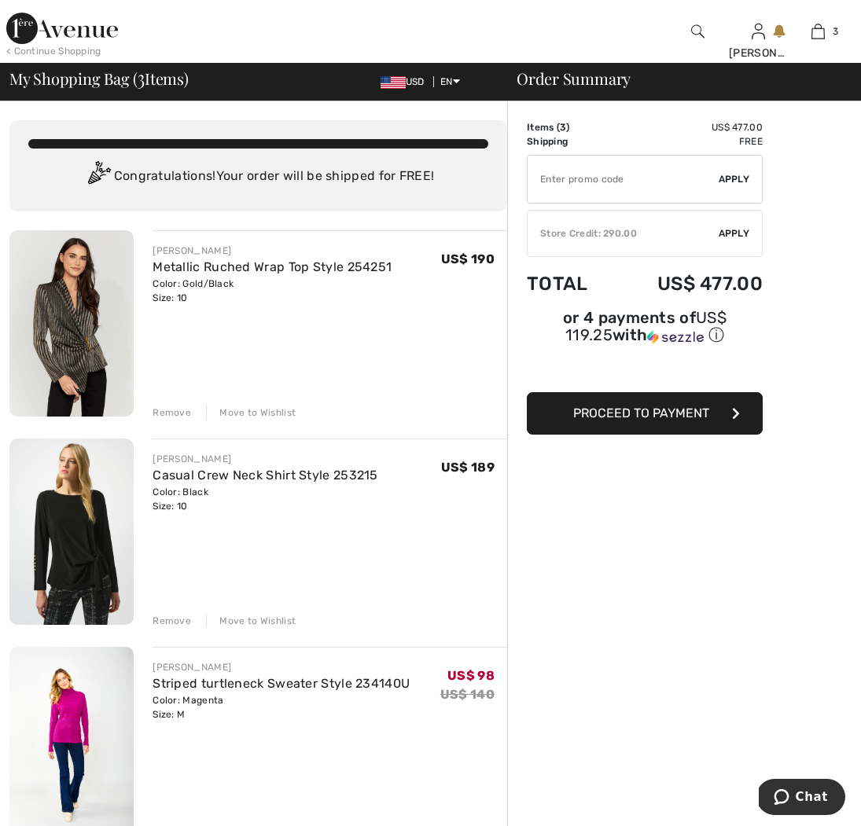
click at [635, 237] on div "Store Credit: 290.00" at bounding box center [623, 233] width 191 height 14
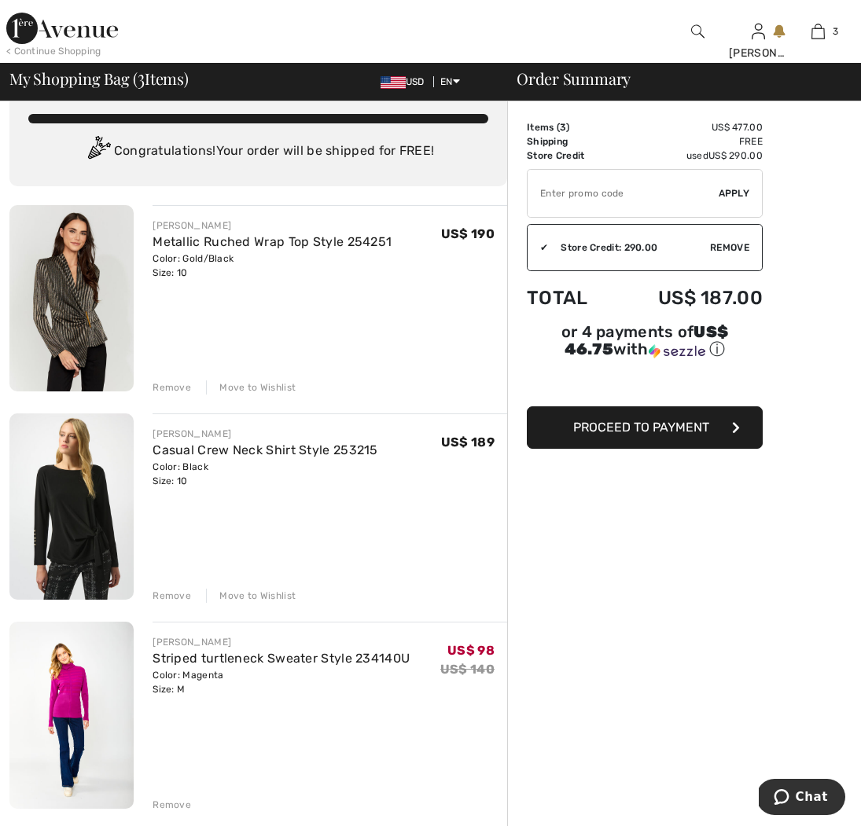
scroll to position [28, 0]
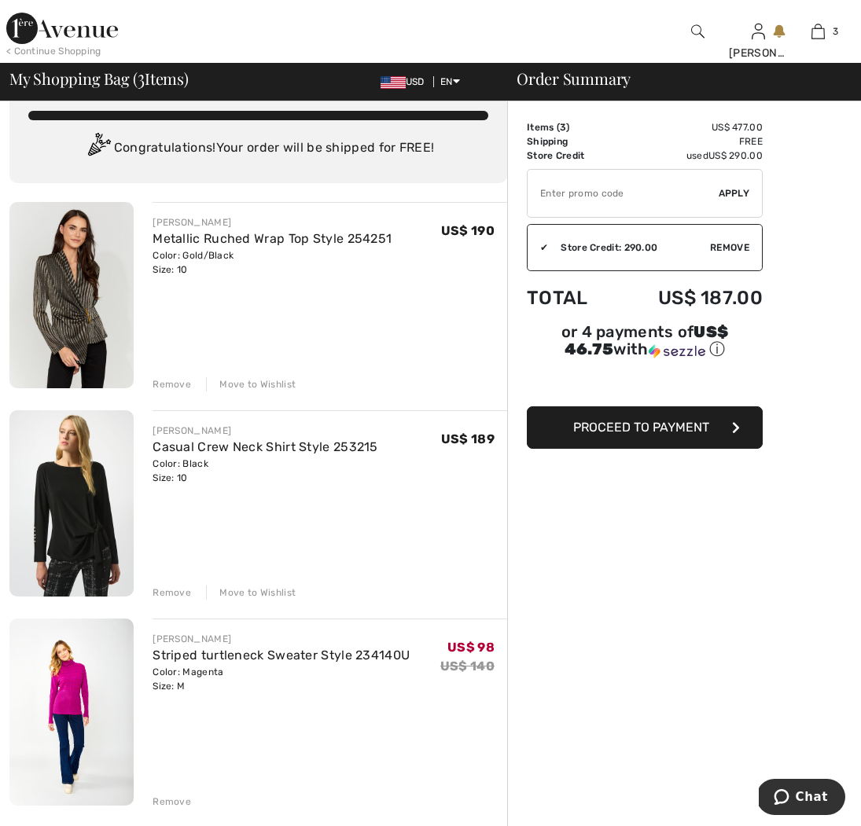
click at [678, 440] on button "Proceed to Payment" at bounding box center [645, 428] width 236 height 42
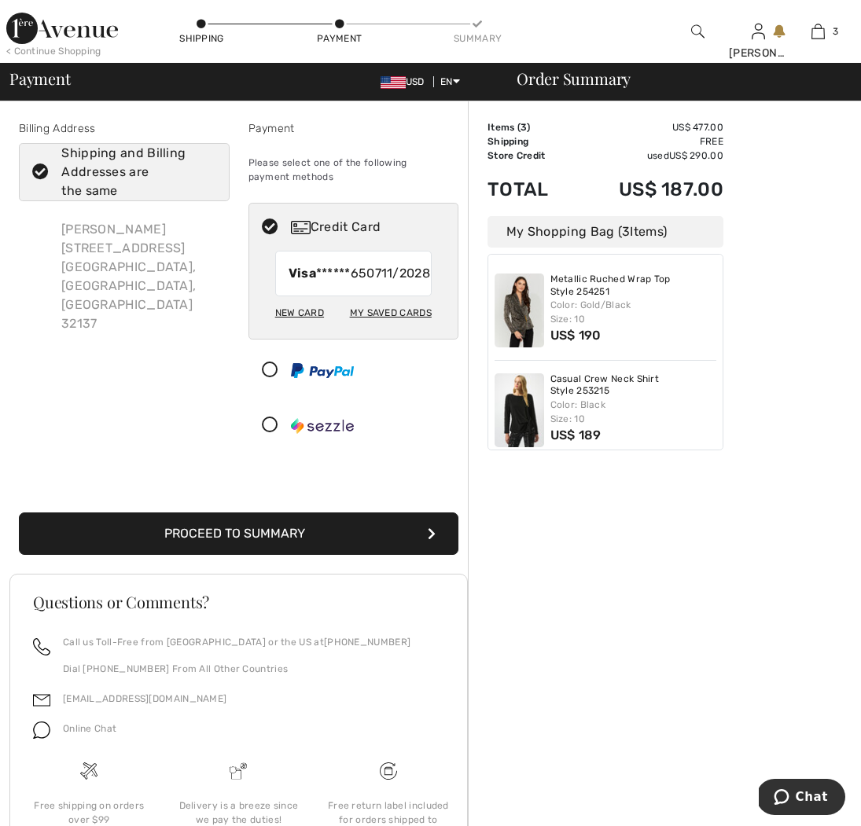
click at [386, 326] on div "My Saved Cards" at bounding box center [391, 313] width 82 height 27
radio input "true"
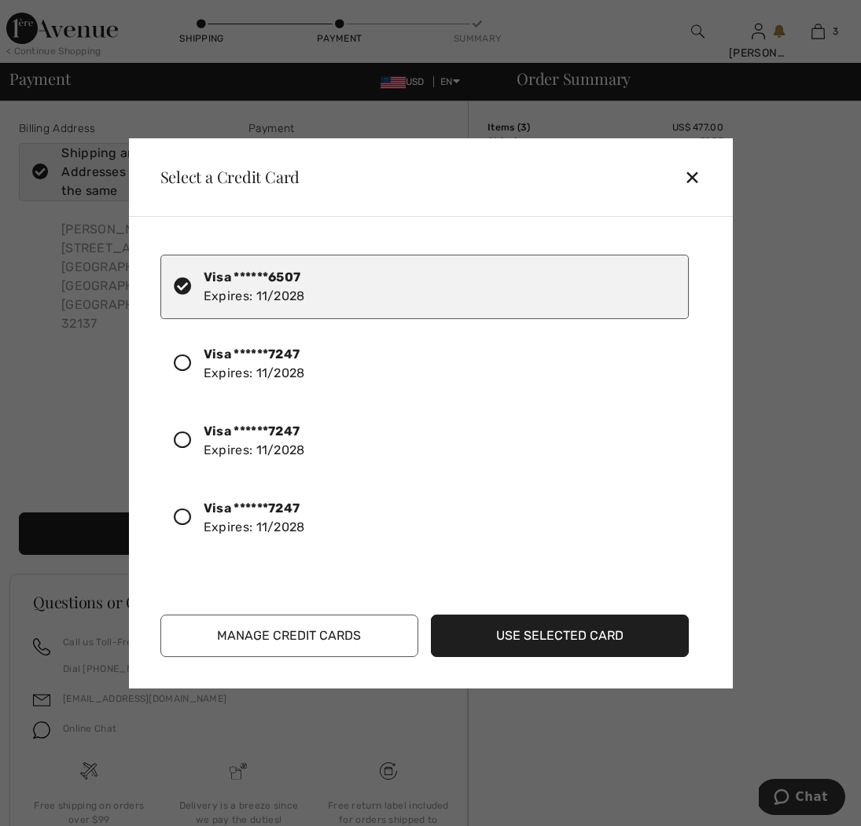
click at [253, 372] on div "Visa ******7247 Expires: 11/2028" at bounding box center [254, 364] width 101 height 38
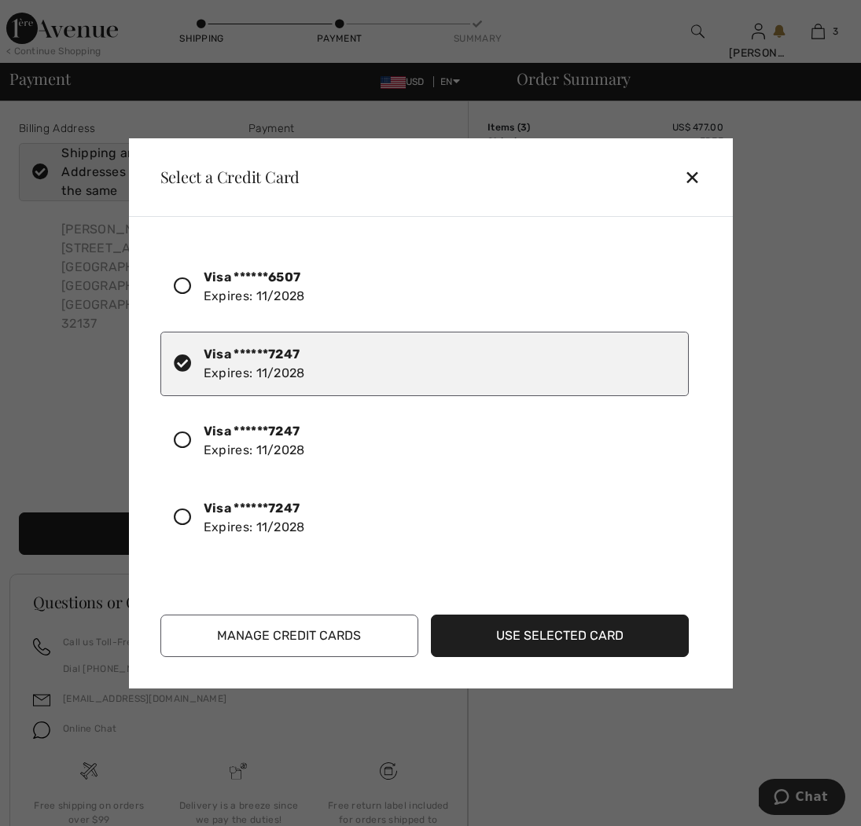
click at [521, 629] on button "Use Selected Card" at bounding box center [560, 636] width 258 height 42
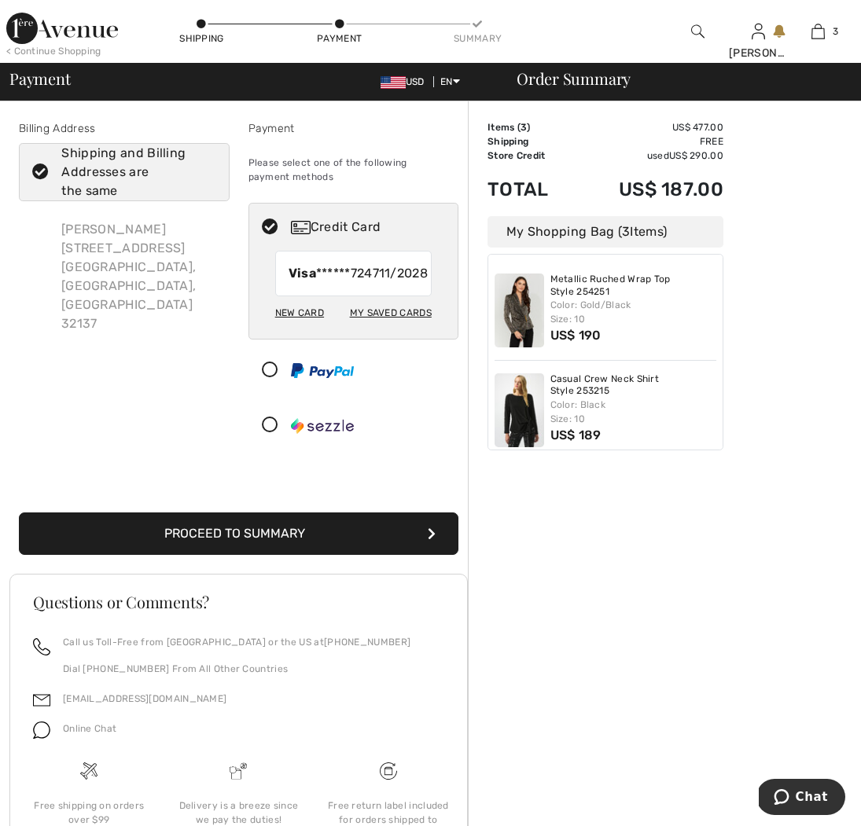
click at [282, 551] on button "Proceed to Summary" at bounding box center [239, 534] width 440 height 42
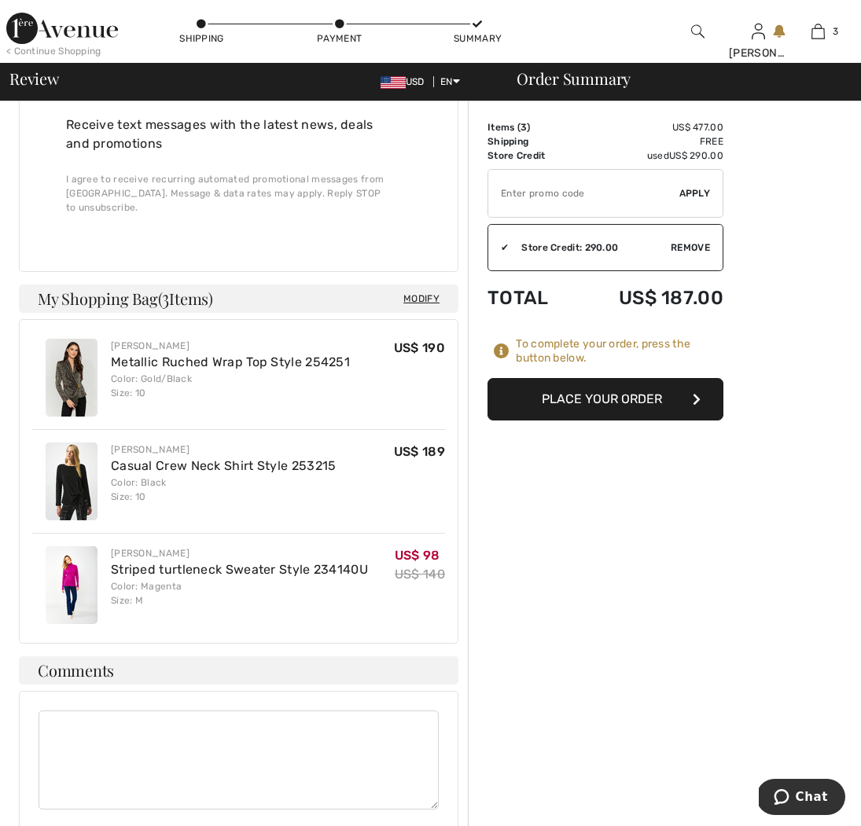
scroll to position [807, 0]
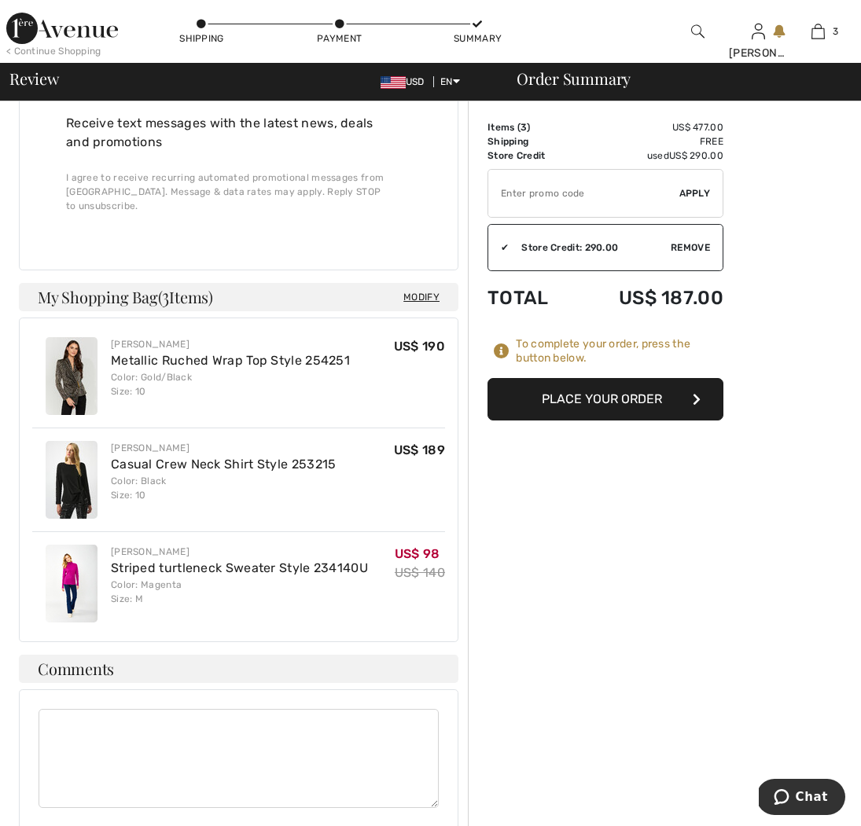
click at [591, 403] on button "Place Your Order" at bounding box center [606, 399] width 236 height 42
